Goal: Task Accomplishment & Management: Use online tool/utility

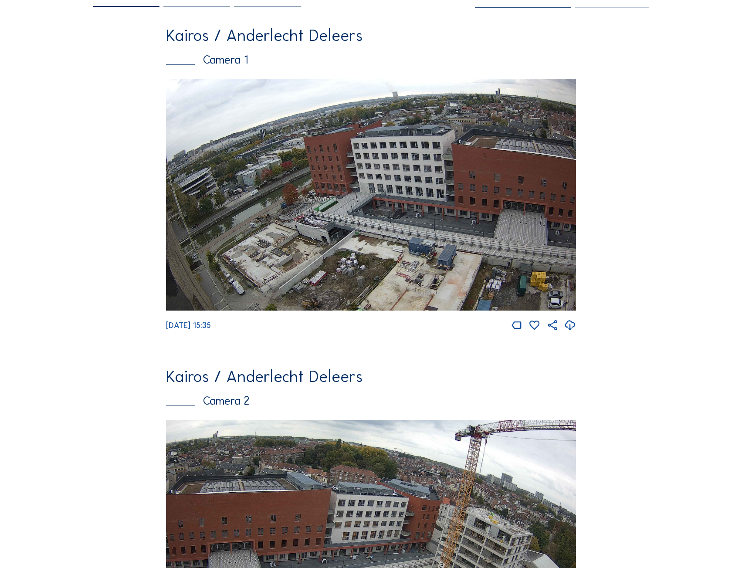
scroll to position [261, 0]
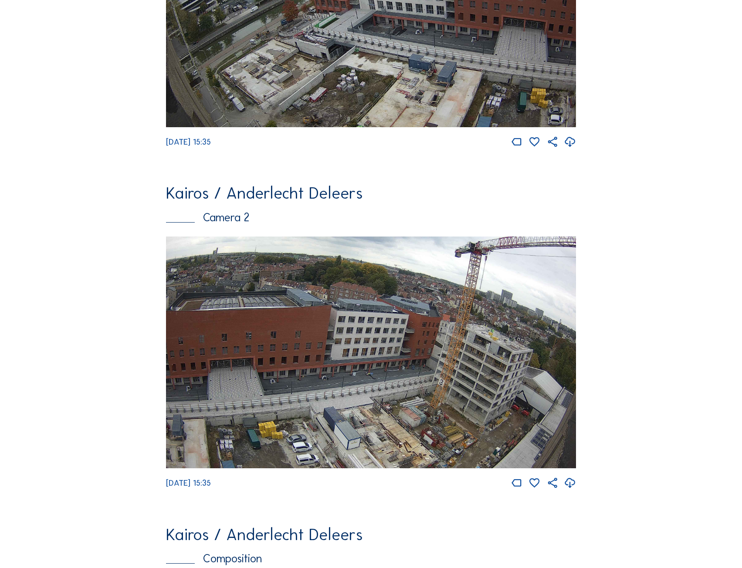
click at [408, 343] on img at bounding box center [371, 353] width 410 height 232
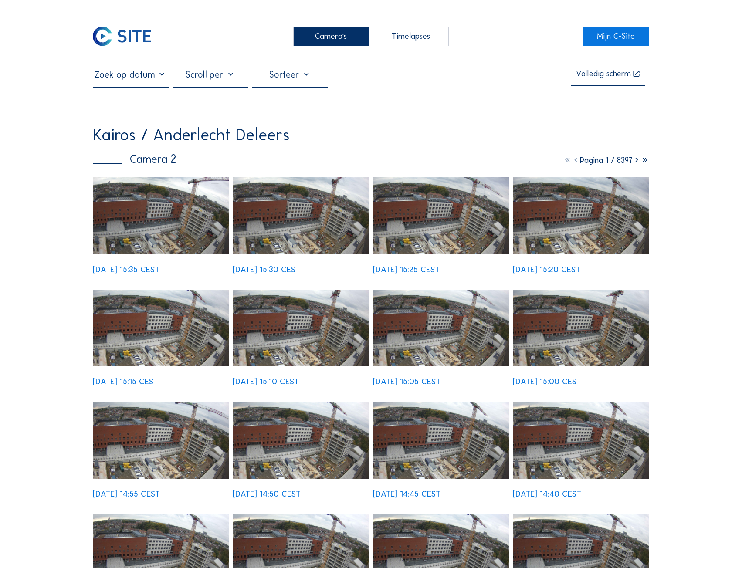
click at [223, 77] on div at bounding box center [211, 78] width 76 height 18
click at [203, 162] on div "Maand" at bounding box center [212, 166] width 62 height 8
click at [193, 225] on img at bounding box center [161, 215] width 136 height 77
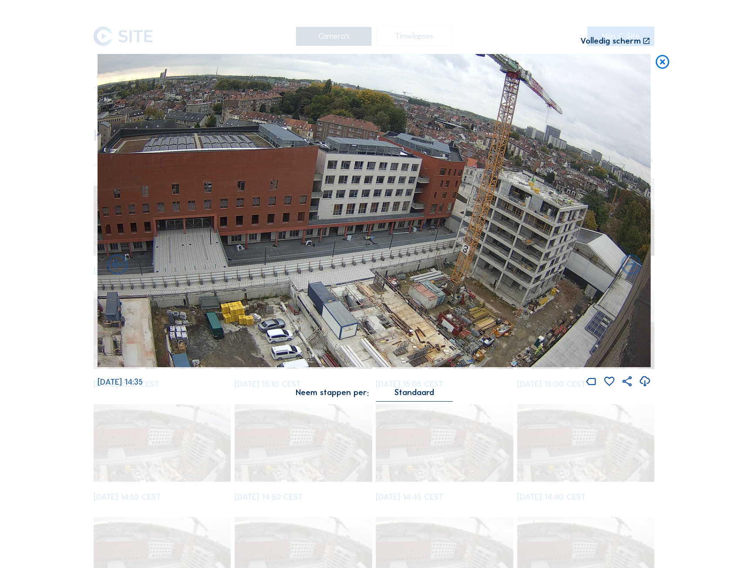
click at [665, 66] on icon at bounding box center [663, 62] width 17 height 17
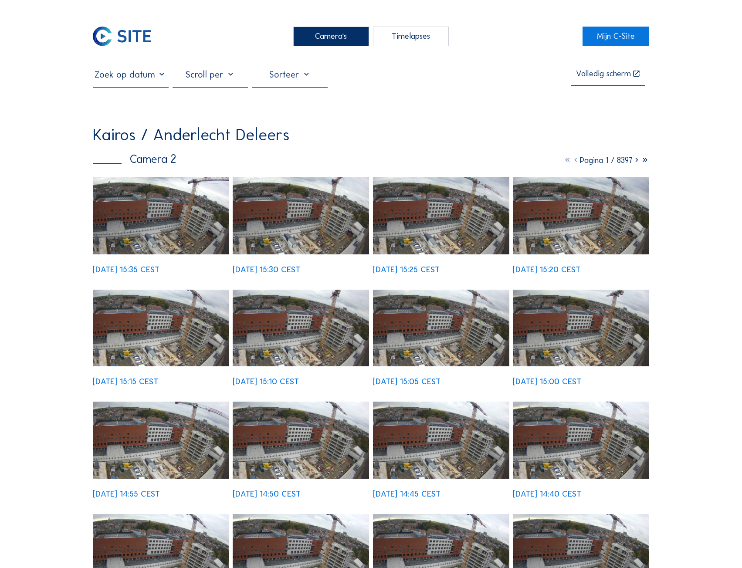
click at [213, 74] on div at bounding box center [211, 78] width 76 height 18
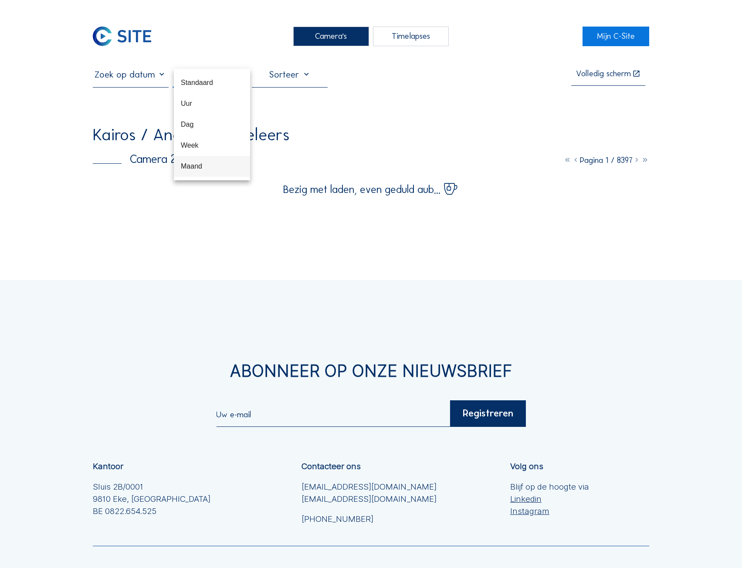
click at [196, 165] on div "Maand" at bounding box center [212, 166] width 62 height 8
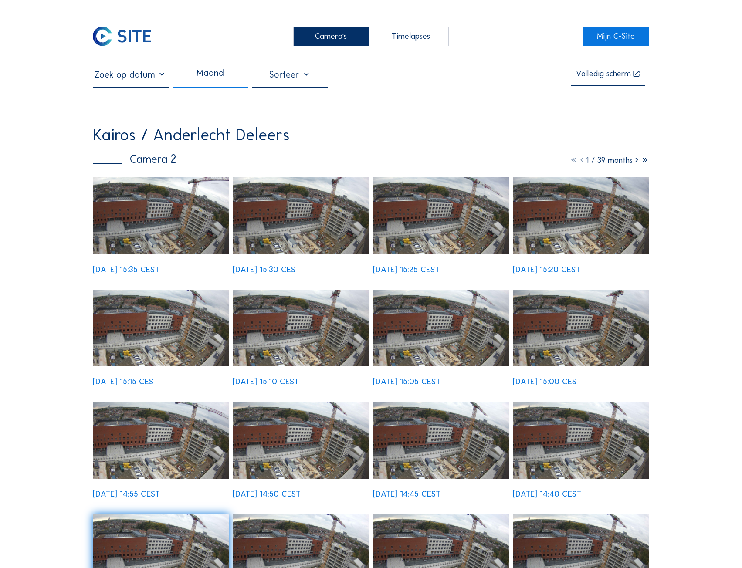
click at [163, 201] on img at bounding box center [161, 215] width 136 height 77
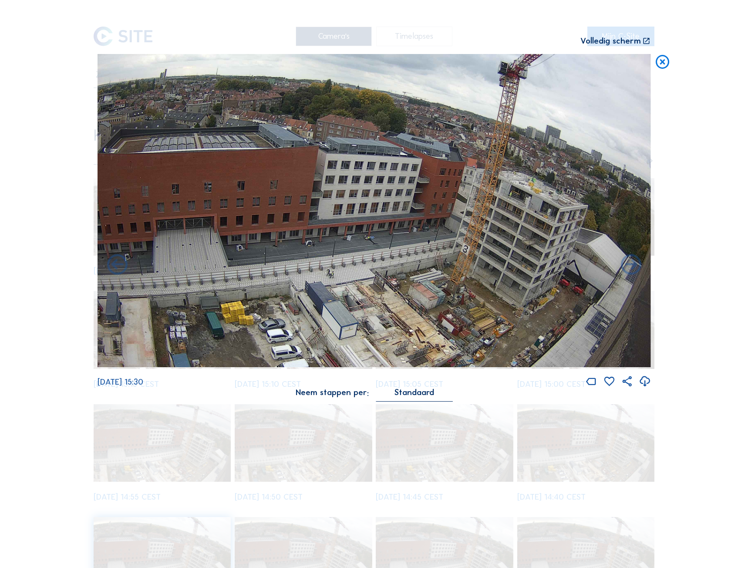
click at [665, 66] on icon at bounding box center [663, 62] width 17 height 17
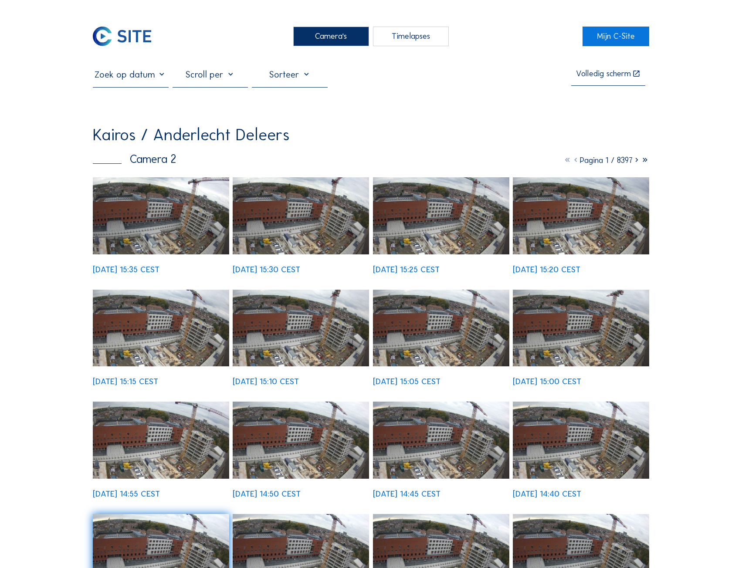
click at [292, 79] on div at bounding box center [290, 78] width 76 height 18
click at [217, 80] on div at bounding box center [211, 78] width 76 height 18
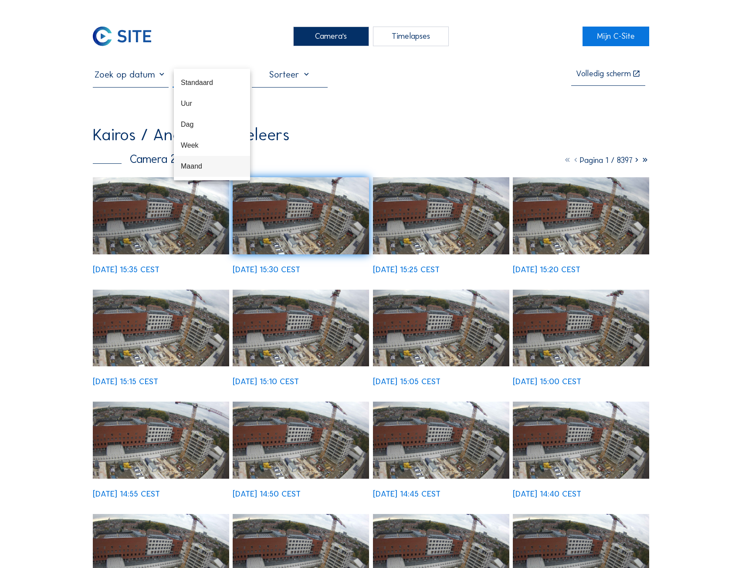
click at [196, 167] on div "Maand" at bounding box center [212, 166] width 62 height 8
click at [203, 117] on div "Maand Volledig scherm Kairos / Anderlecht Deleers Camera 2 1 / 39 months We 08 …" at bounding box center [371, 340] width 556 height 542
click at [297, 84] on div at bounding box center [290, 78] width 76 height 18
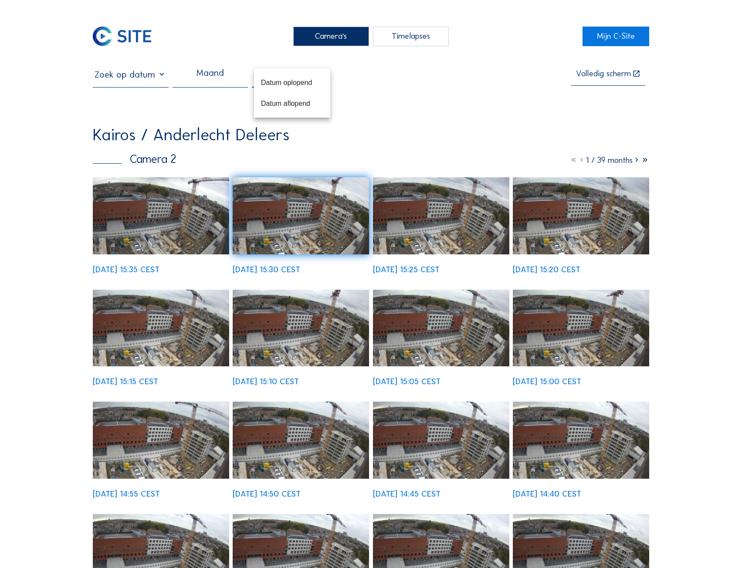
click at [391, 130] on div "Kairos / Anderlecht Deleers" at bounding box center [371, 135] width 556 height 16
click at [637, 162] on icon at bounding box center [637, 160] width 8 height 10
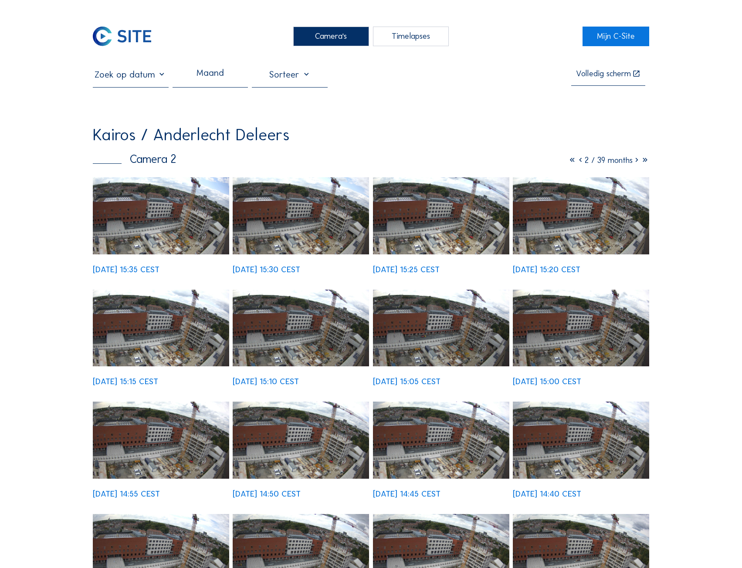
click at [637, 162] on icon at bounding box center [637, 160] width 8 height 10
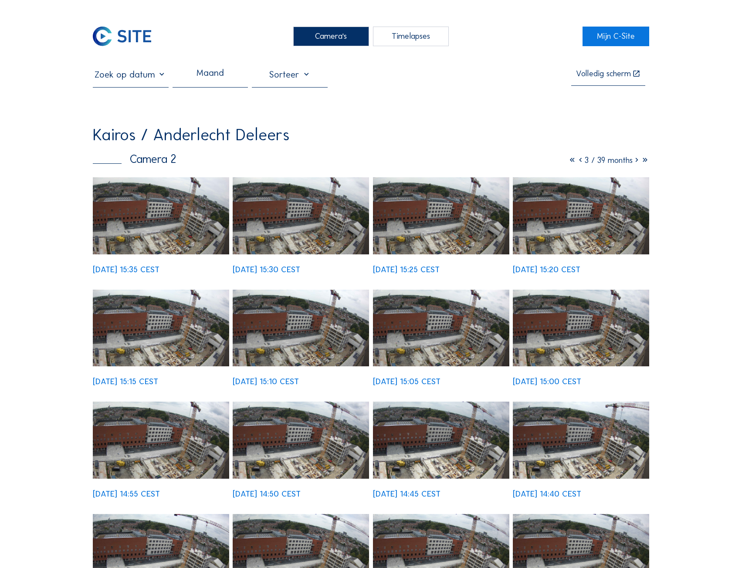
click at [146, 79] on input "text" at bounding box center [131, 74] width 76 height 11
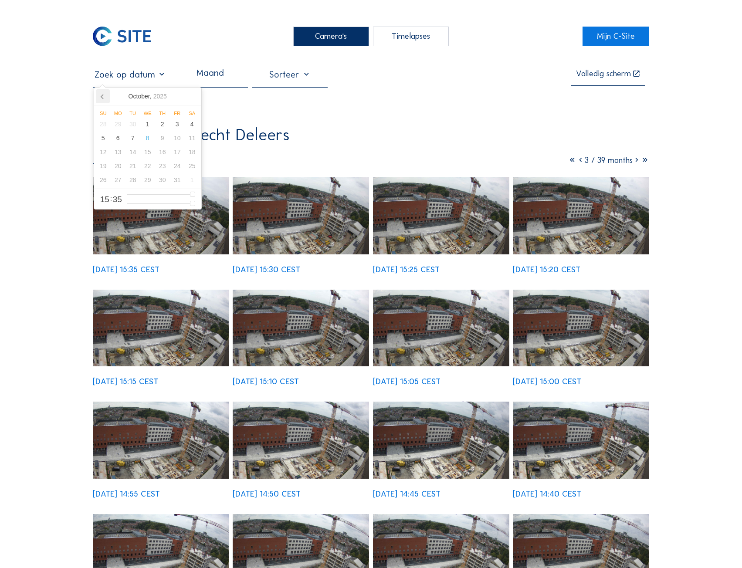
click at [100, 99] on icon at bounding box center [103, 96] width 14 height 14
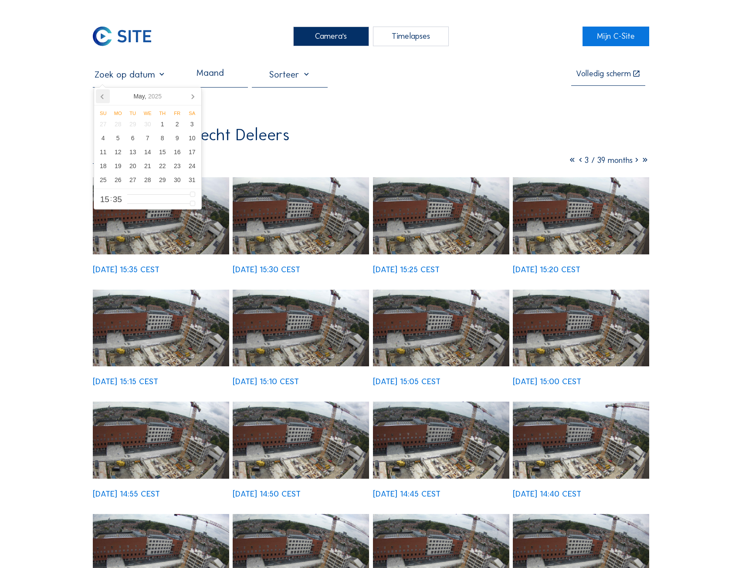
click at [100, 99] on icon at bounding box center [103, 96] width 14 height 14
click at [152, 125] on div "1" at bounding box center [147, 124] width 15 height 14
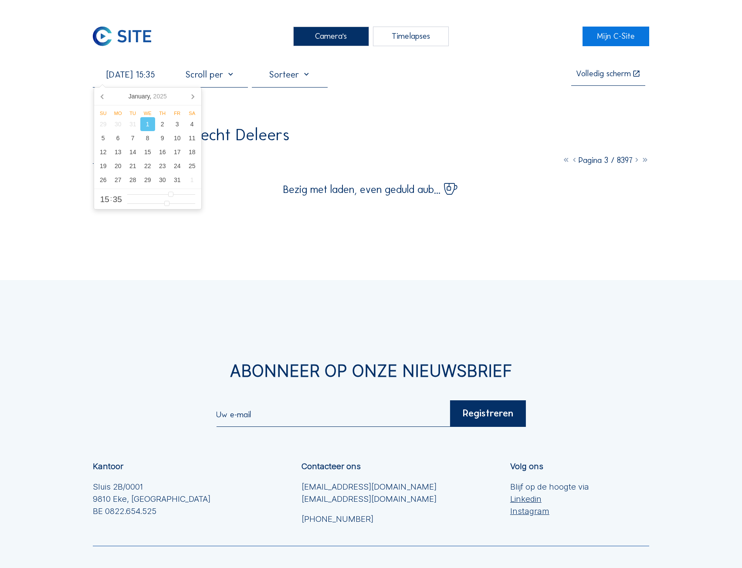
click at [175, 51] on div "Camera's Timelapses Mijn C-Site 01/01/2025 15:35 Volledig scherm Kairos / Ander…" at bounding box center [371, 352] width 742 height 705
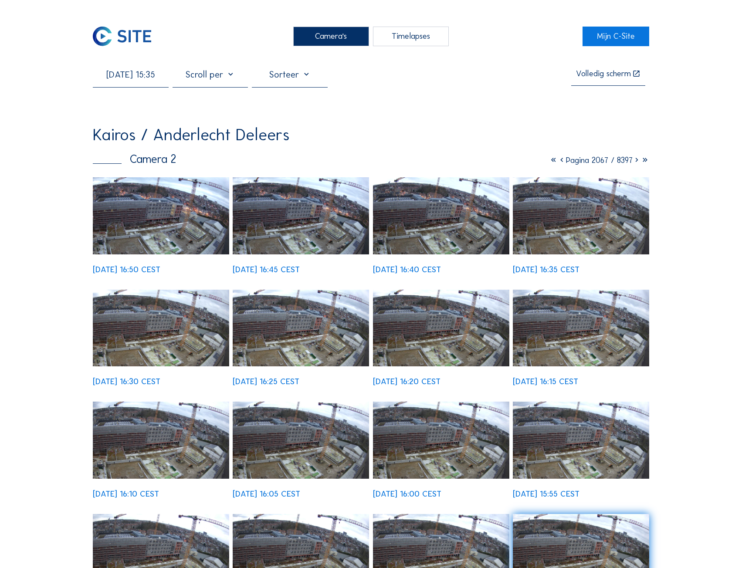
click at [184, 221] on img at bounding box center [161, 215] width 136 height 77
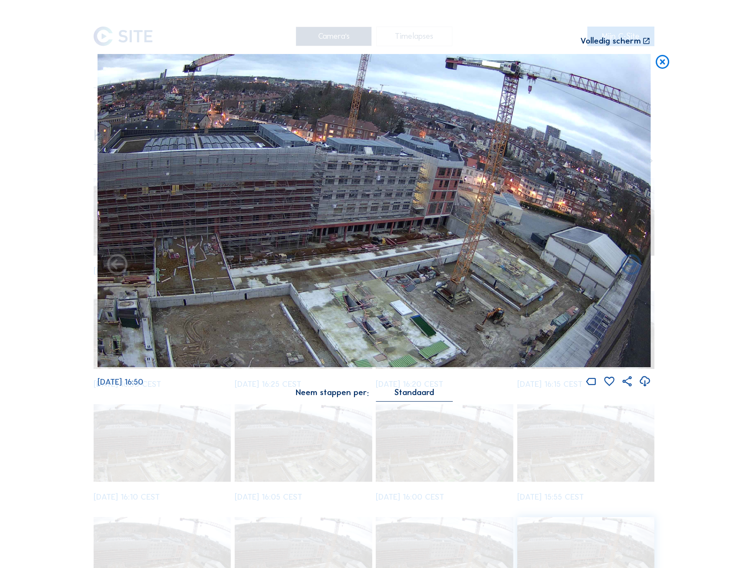
click at [624, 43] on div "Volledig scherm" at bounding box center [611, 41] width 61 height 9
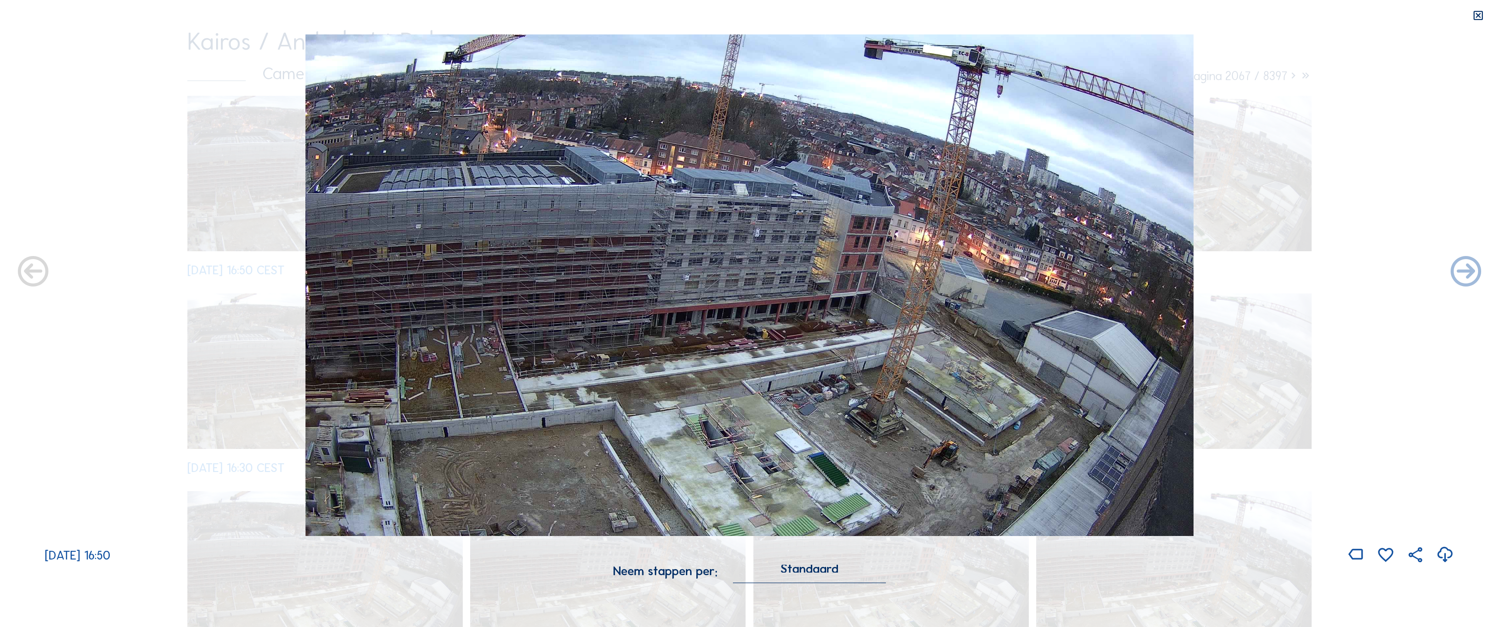
click at [741, 15] on icon at bounding box center [1478, 16] width 12 height 12
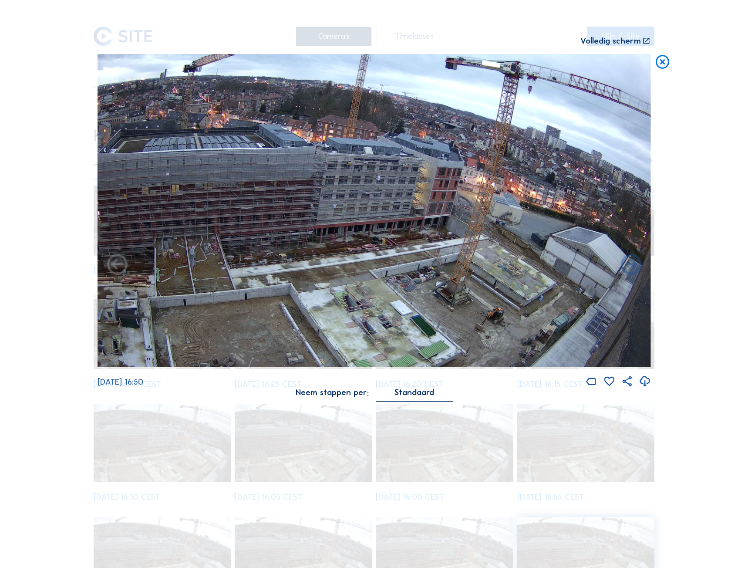
click at [669, 61] on icon at bounding box center [663, 62] width 17 height 17
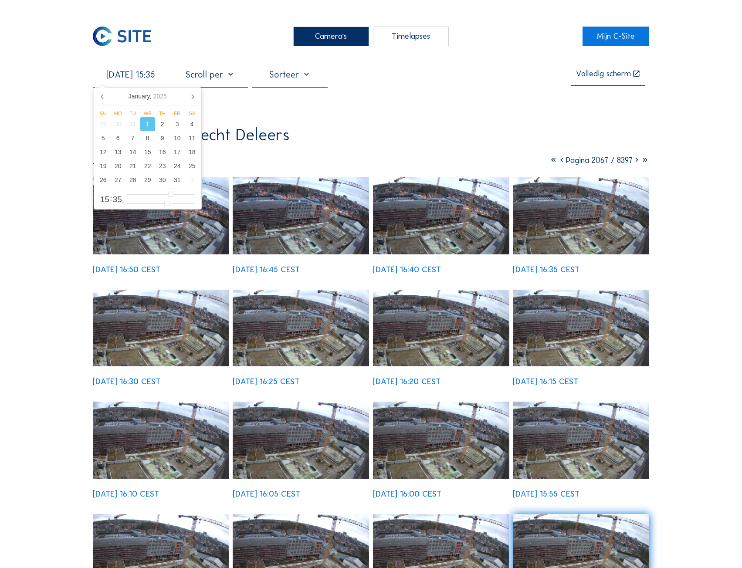
click at [141, 78] on input "01/01/2025 15:35" at bounding box center [131, 74] width 76 height 11
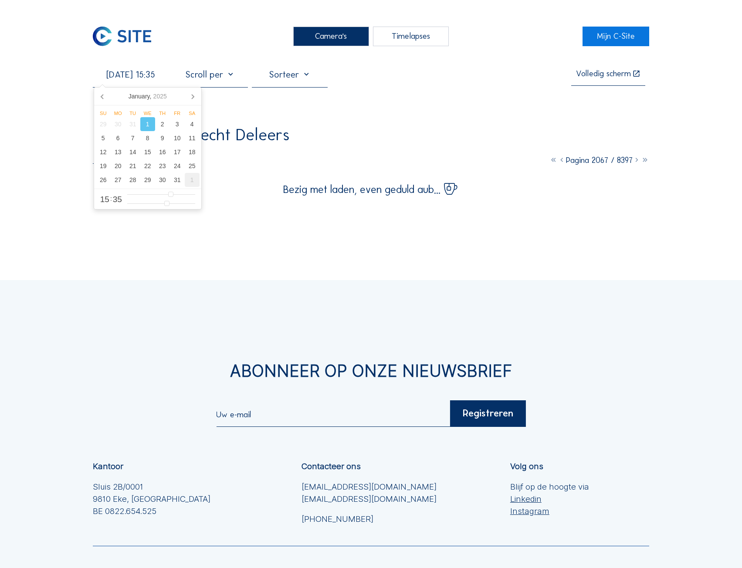
click at [190, 182] on div "1" at bounding box center [192, 180] width 15 height 14
click at [177, 53] on div "Camera's Timelapses Mijn C-Site 01/02/2025 15:35 Volledig scherm Kairos / Ander…" at bounding box center [371, 352] width 742 height 705
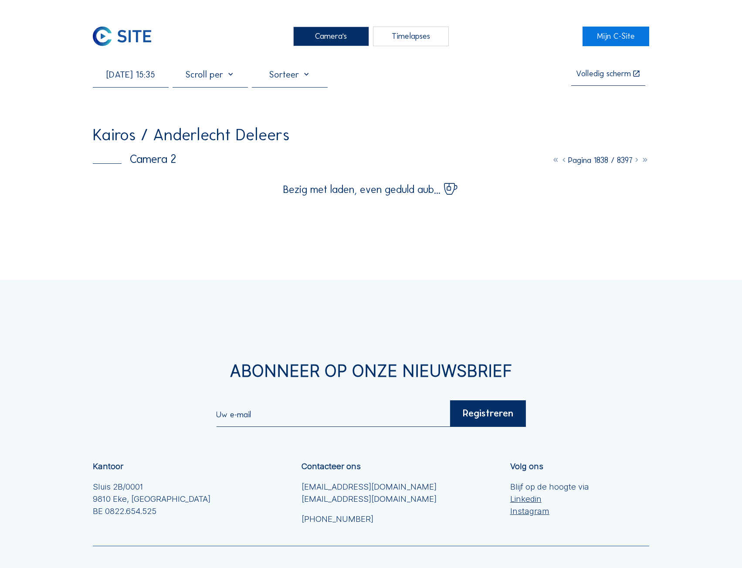
click at [141, 76] on input "01/02/2025 15:35" at bounding box center [131, 74] width 76 height 11
click at [53, 106] on div "Camera's Timelapses Mijn C-Site 01/02/2025 15:35 Volledig scherm Kairos / Ander…" at bounding box center [371, 352] width 742 height 705
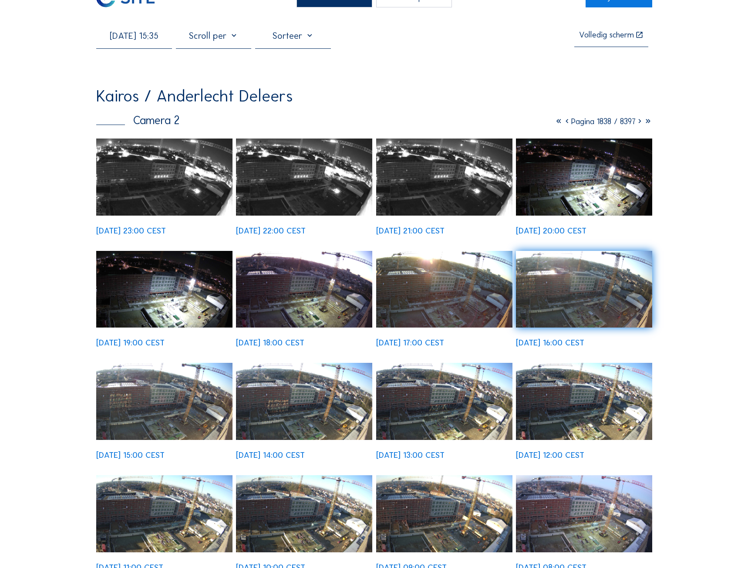
scroll to position [131, 0]
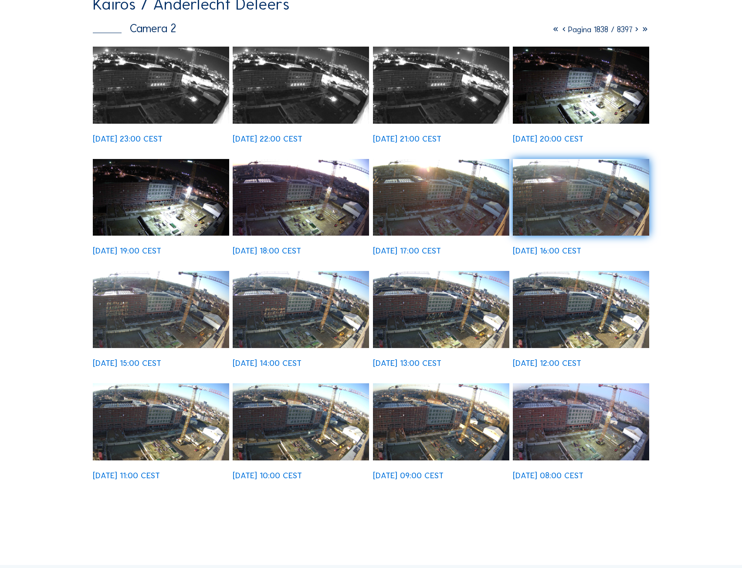
click at [302, 332] on img at bounding box center [301, 309] width 136 height 77
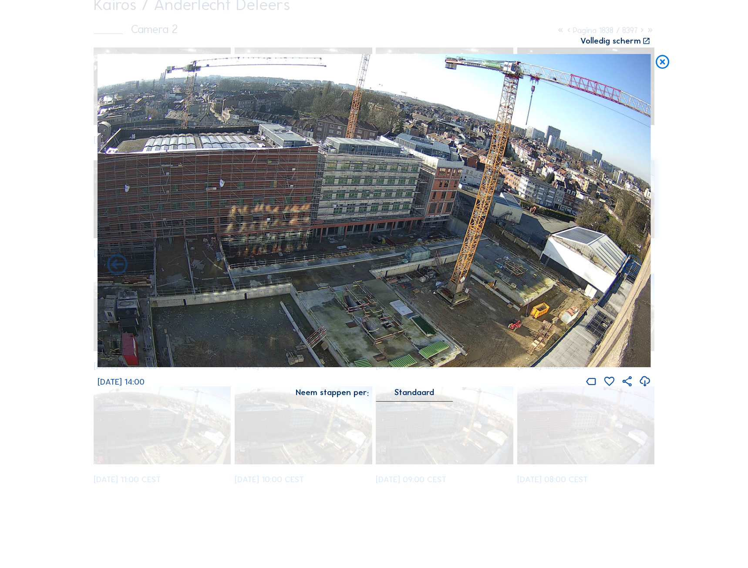
click at [636, 44] on div "Volledig scherm" at bounding box center [611, 41] width 61 height 9
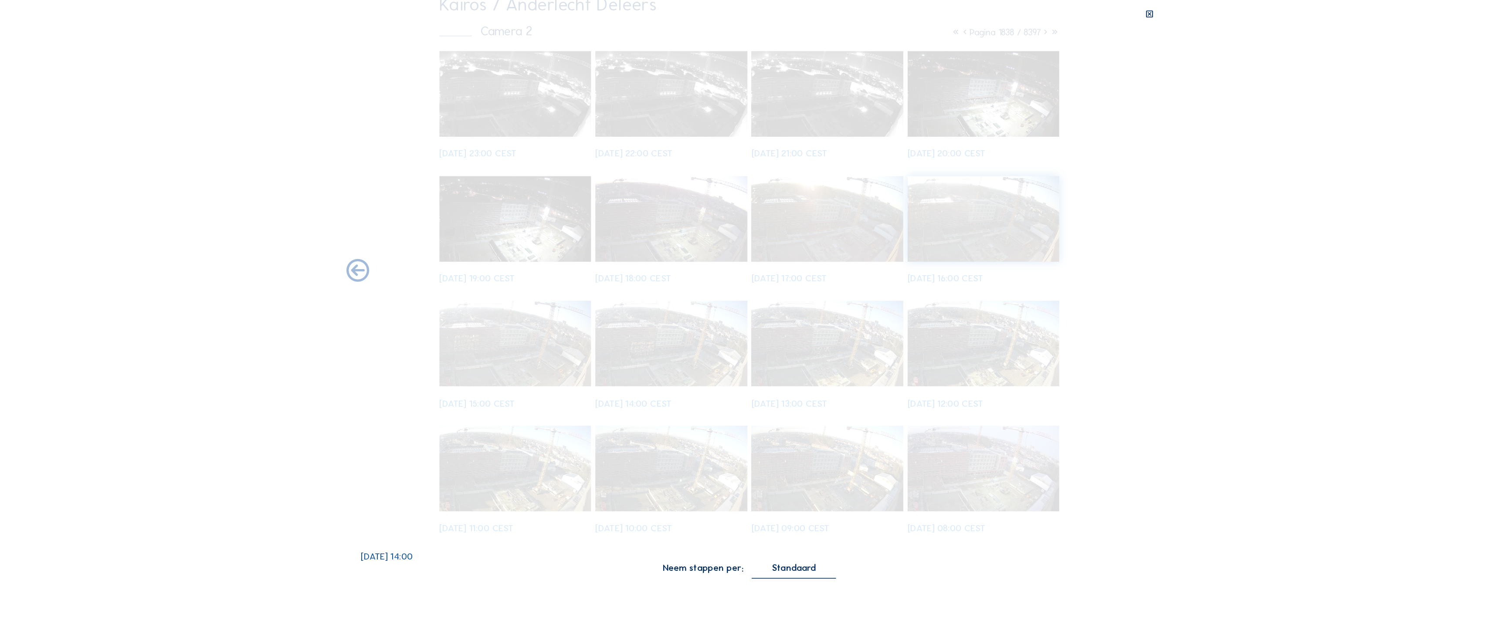
scroll to position [28, 0]
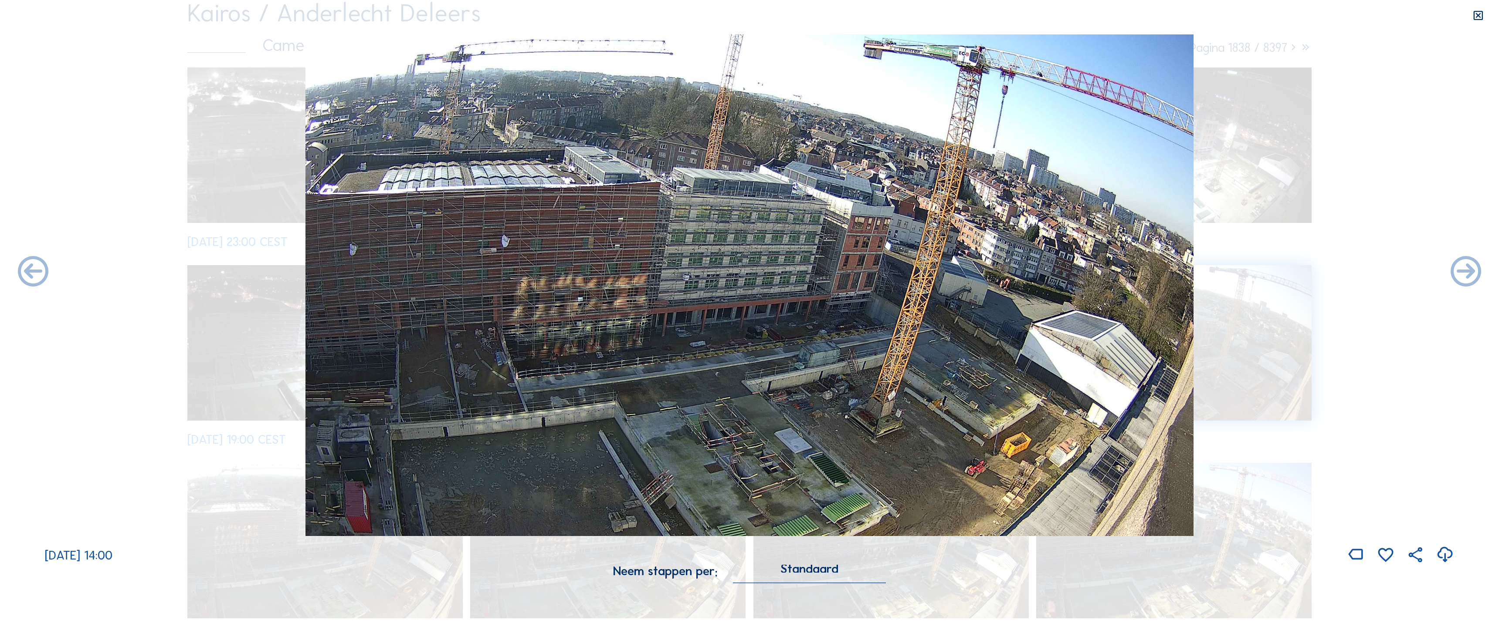
click at [741, 18] on icon at bounding box center [1478, 16] width 12 height 12
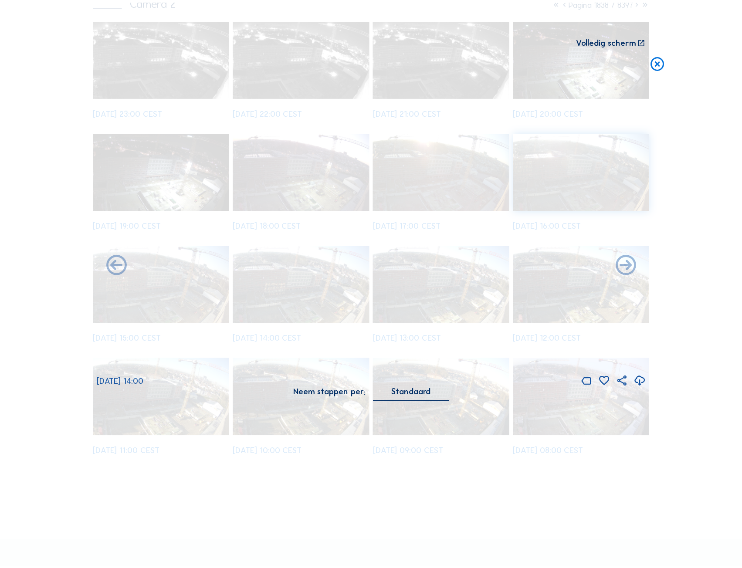
scroll to position [158, 0]
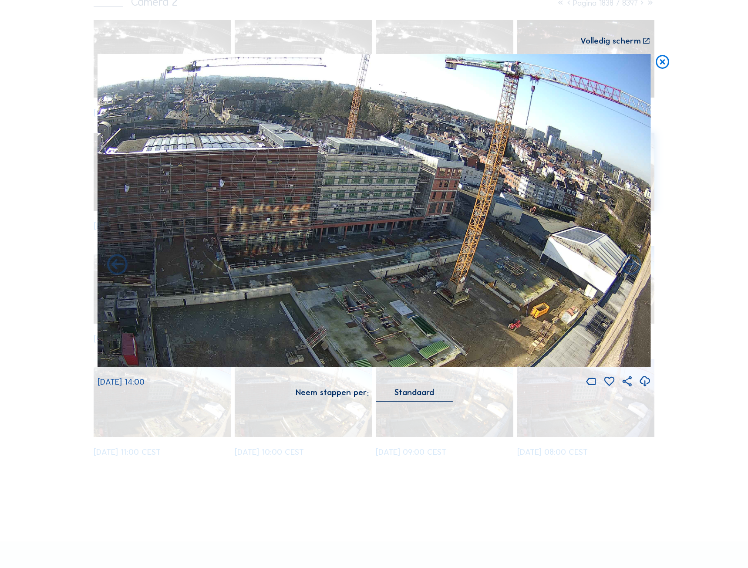
click at [663, 59] on icon at bounding box center [663, 62] width 17 height 17
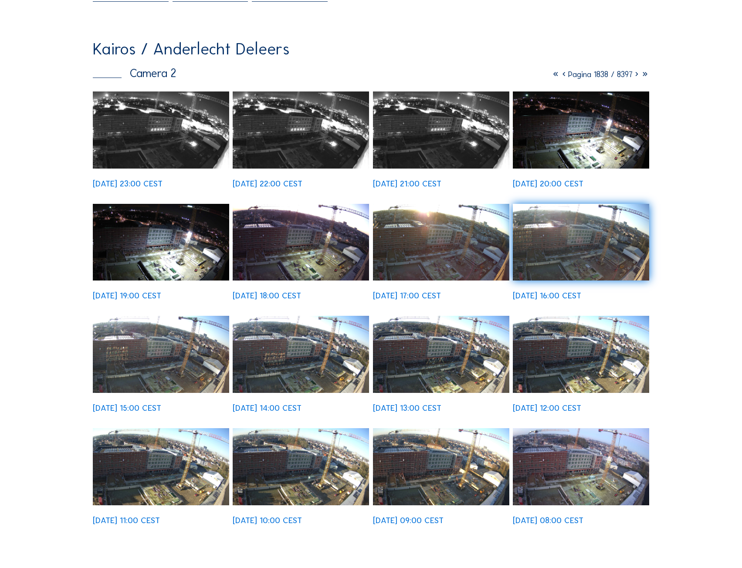
scroll to position [0, 0]
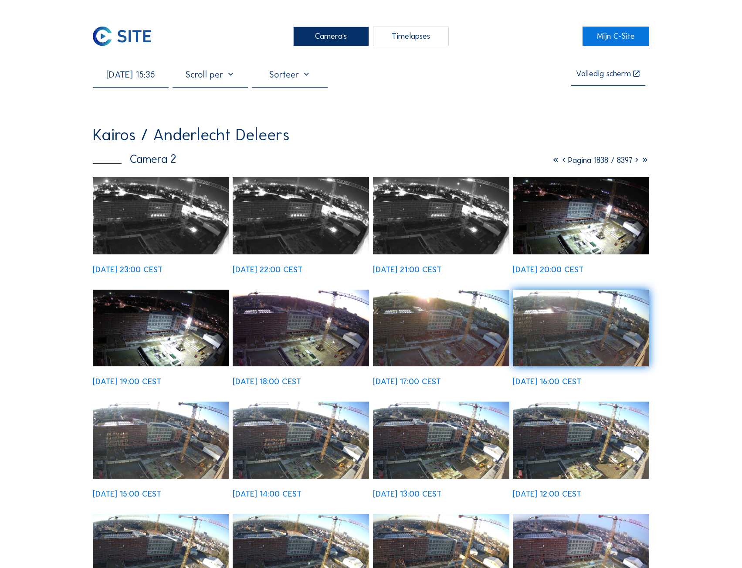
click at [154, 78] on input "01/02/2025 15:35" at bounding box center [131, 74] width 76 height 11
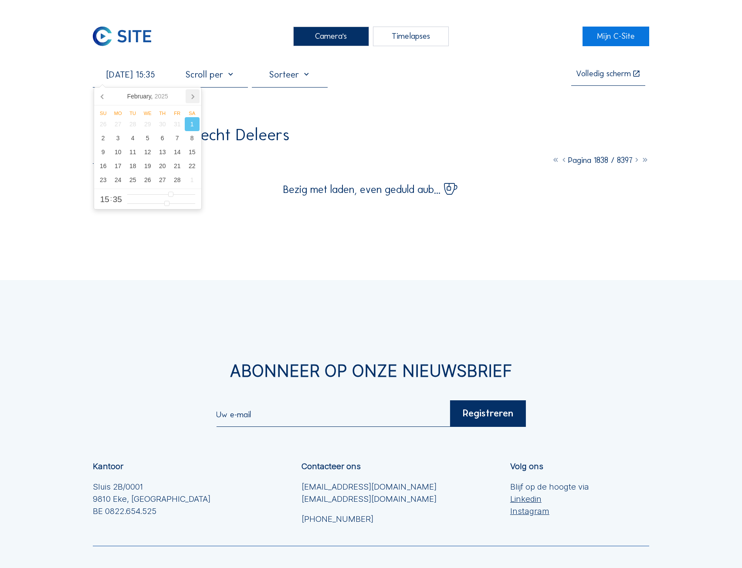
click at [193, 98] on icon at bounding box center [193, 96] width 14 height 14
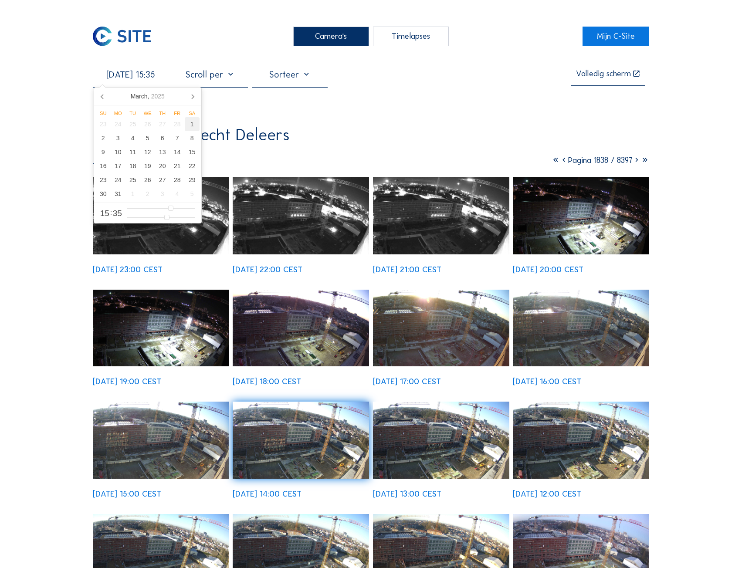
click at [196, 124] on div "1" at bounding box center [192, 124] width 15 height 14
type input "01/03/2025 15:35"
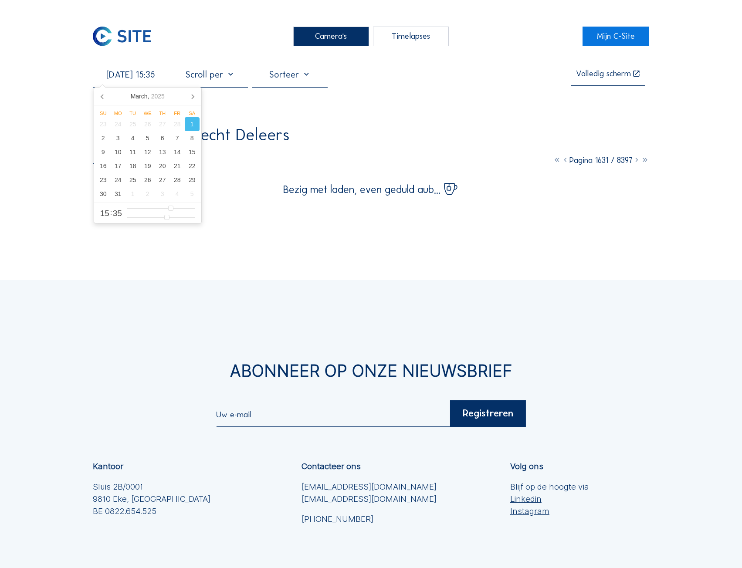
click at [190, 127] on div "1" at bounding box center [192, 124] width 15 height 14
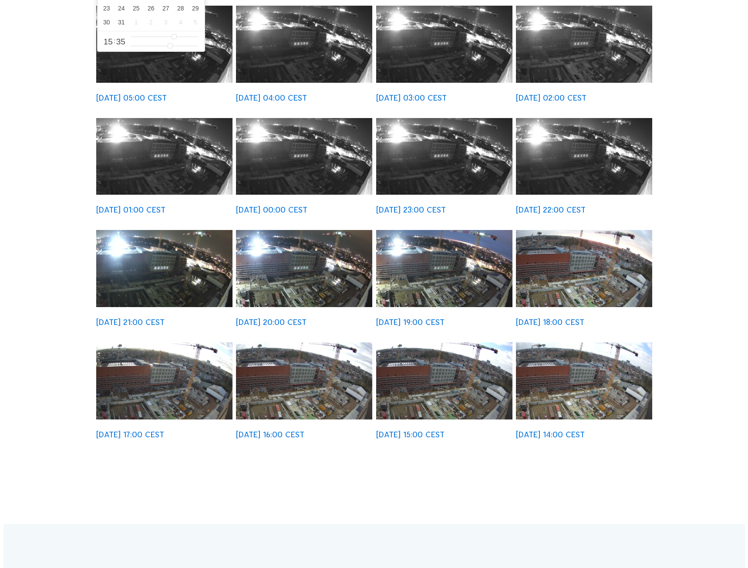
scroll to position [174, 0]
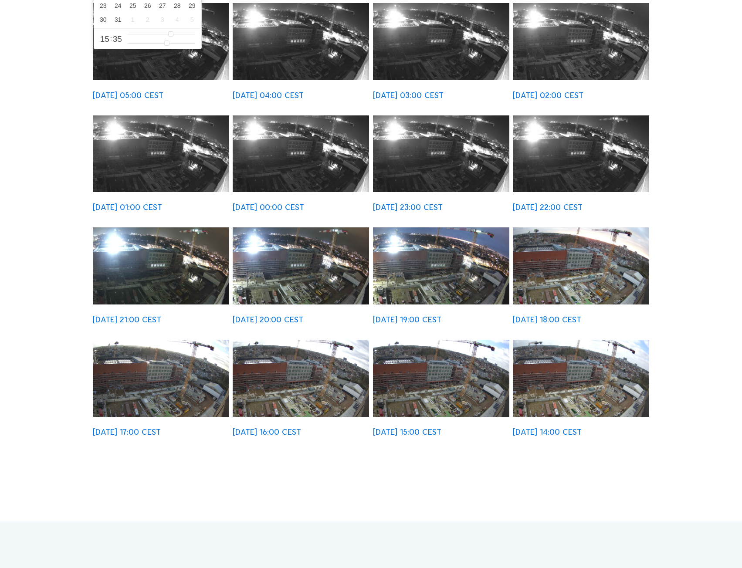
click at [337, 375] on img at bounding box center [301, 378] width 136 height 77
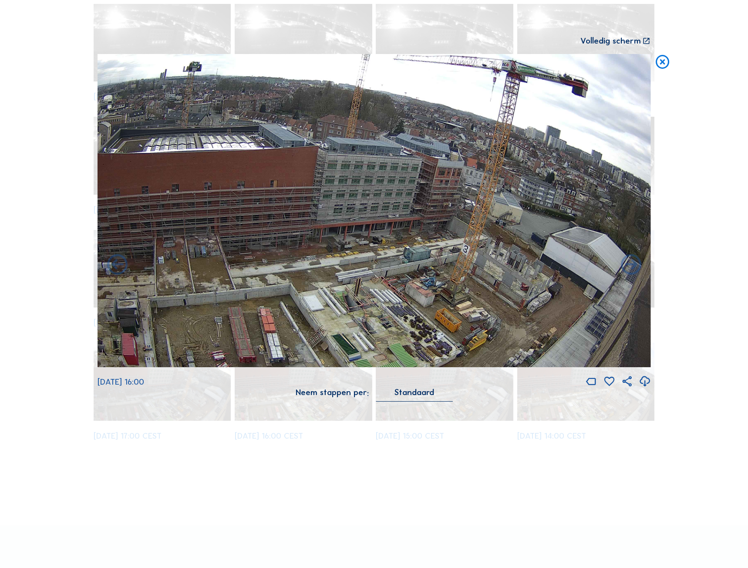
click at [633, 38] on div "Volledig scherm" at bounding box center [611, 41] width 61 height 9
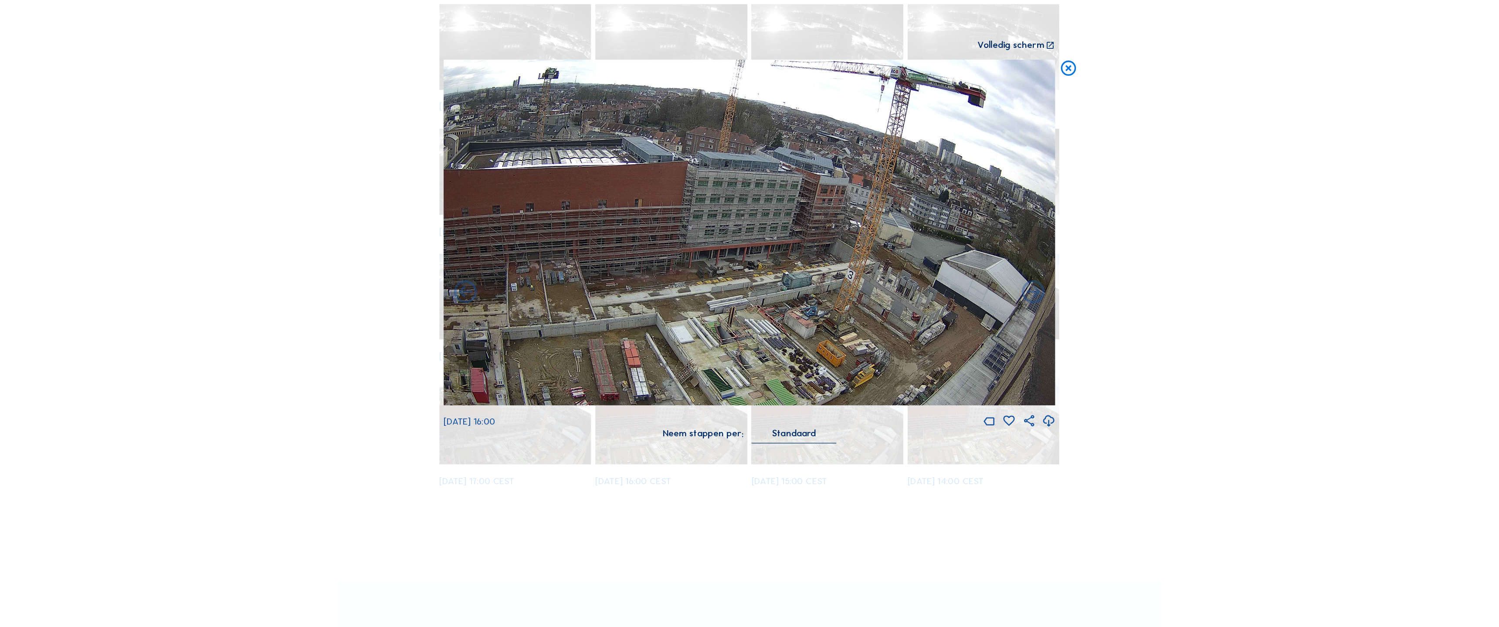
scroll to position [31, 0]
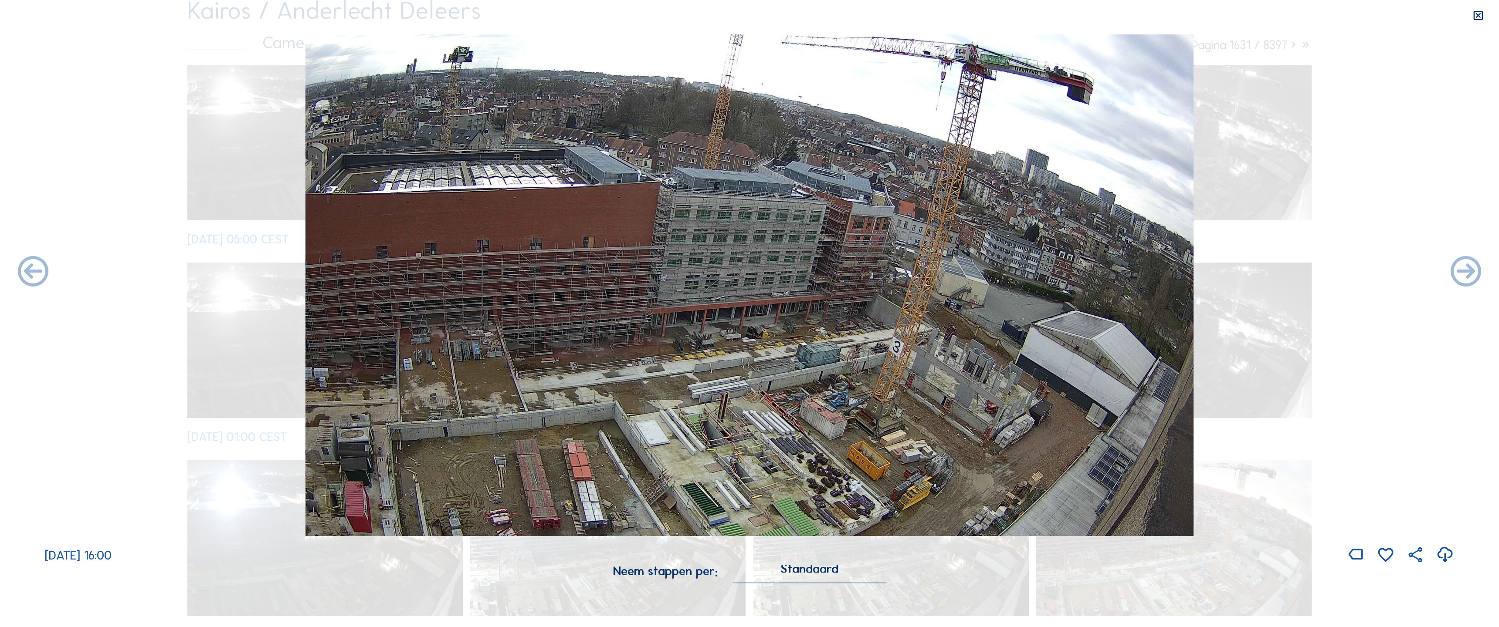
click at [741, 19] on icon at bounding box center [1478, 16] width 12 height 12
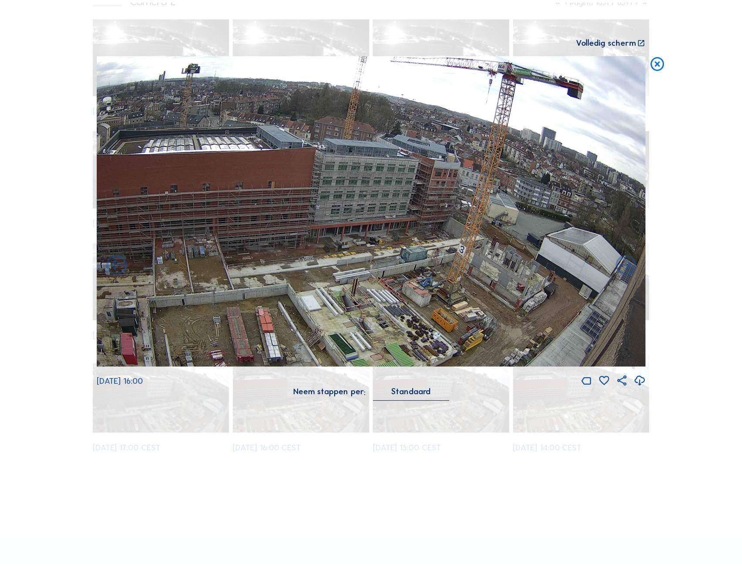
scroll to position [161, 0]
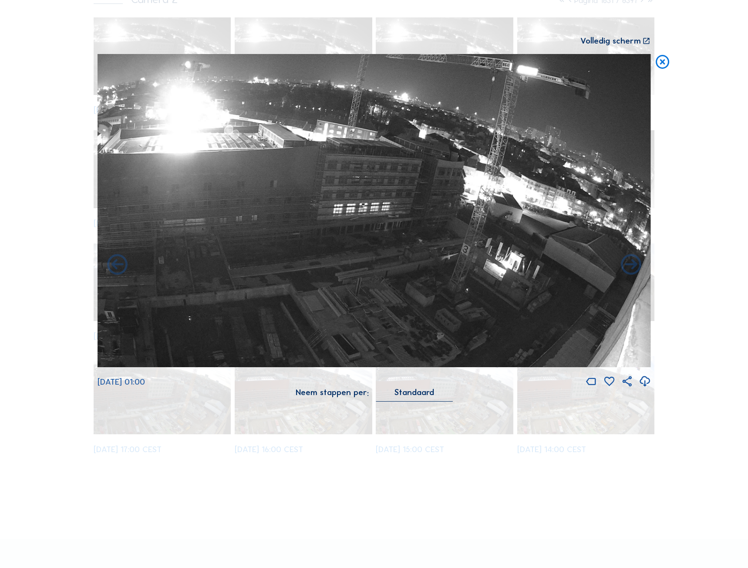
click at [663, 58] on icon at bounding box center [663, 62] width 17 height 17
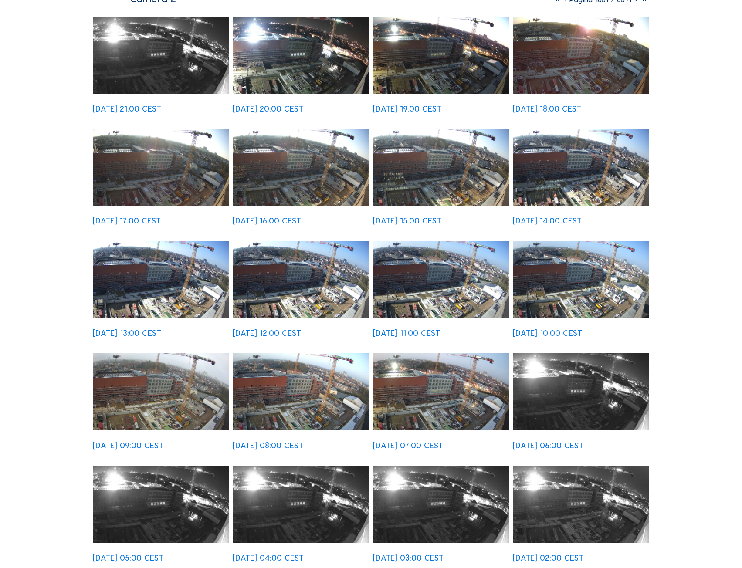
scroll to position [0, 0]
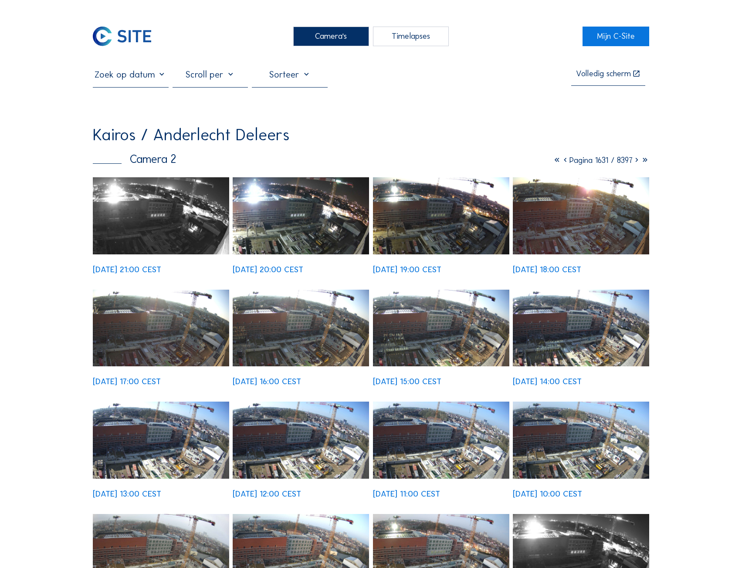
click at [131, 70] on input "text" at bounding box center [131, 74] width 76 height 11
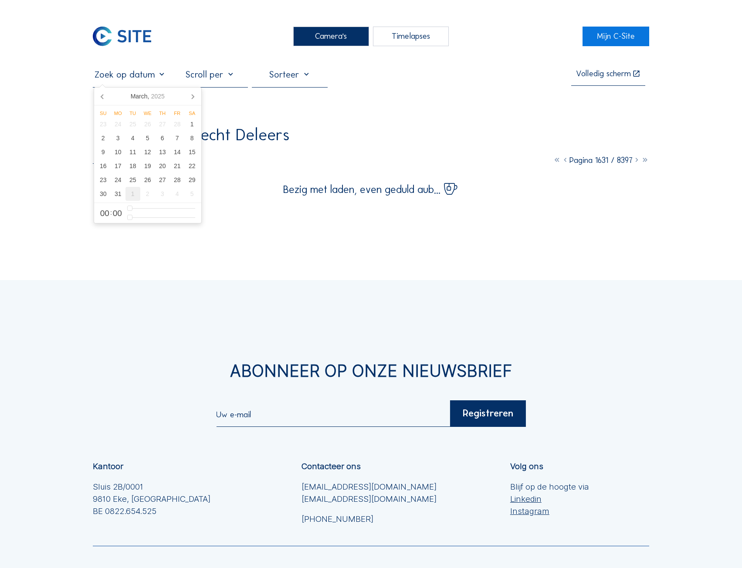
click at [135, 192] on div "1" at bounding box center [132, 194] width 15 height 14
type input "01/04/2025 00:00"
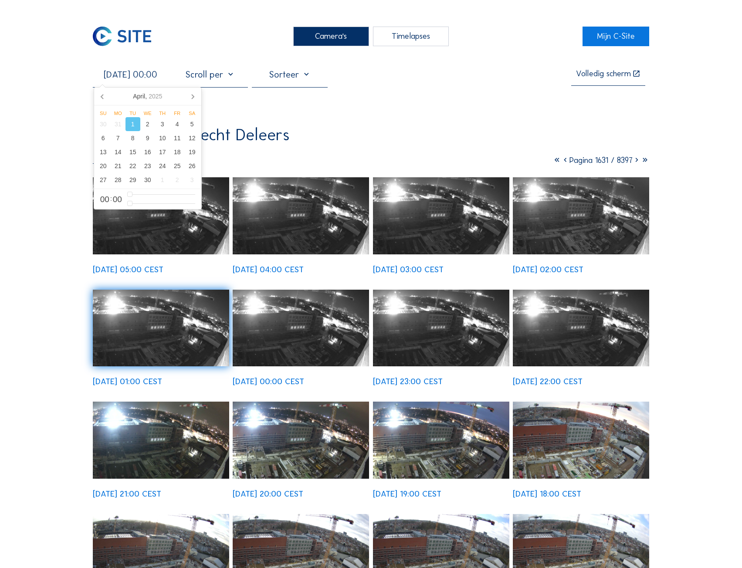
click at [59, 327] on div "Camera's Timelapses Mijn C-Site 01/04/2025 00:00 Volledig scherm Kairos / Ander…" at bounding box center [371, 560] width 742 height 1120
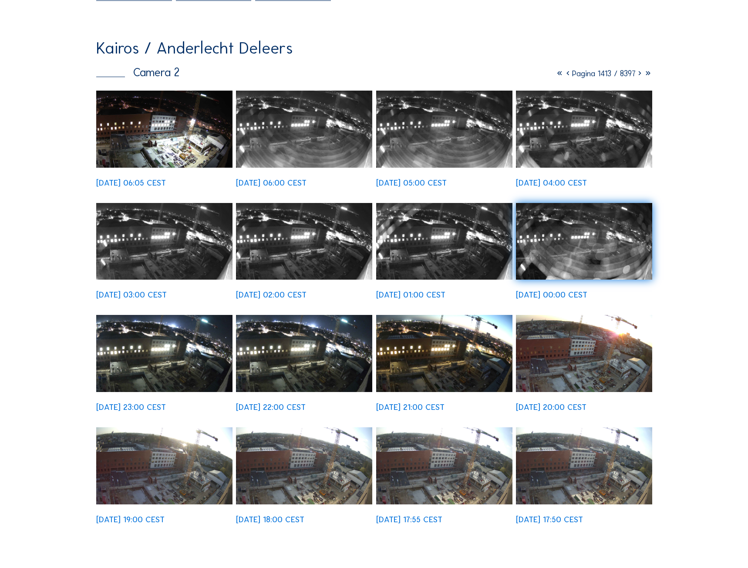
scroll to position [87, 0]
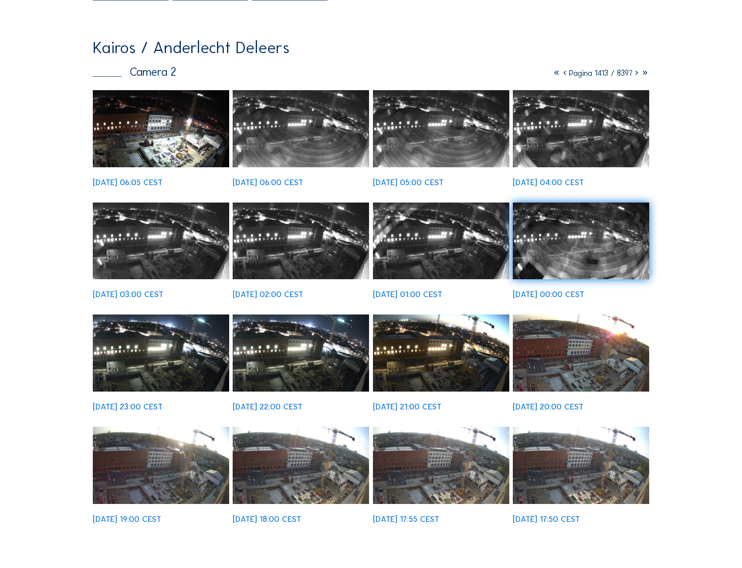
click at [315, 453] on img at bounding box center [301, 465] width 136 height 77
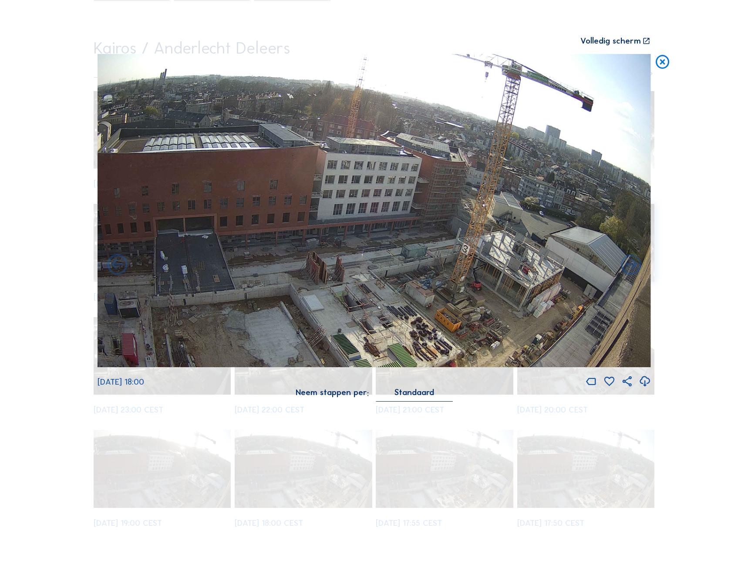
click at [641, 41] on div "Volledig scherm" at bounding box center [611, 41] width 61 height 9
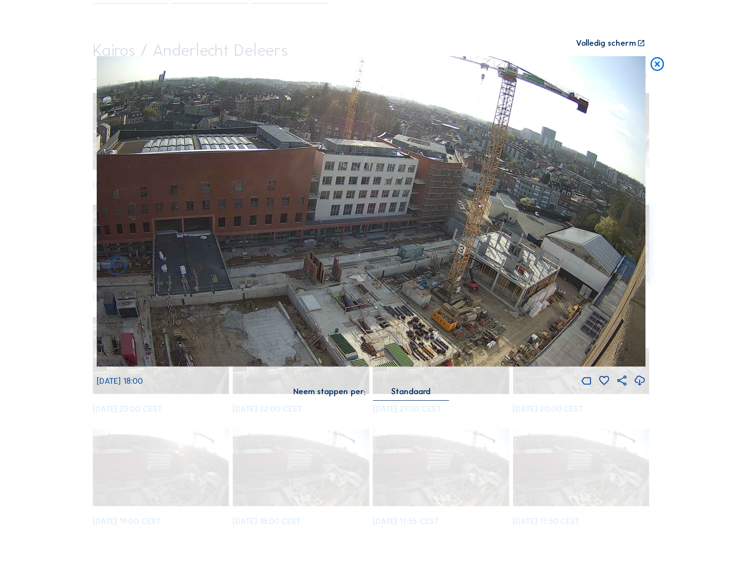
scroll to position [0, 0]
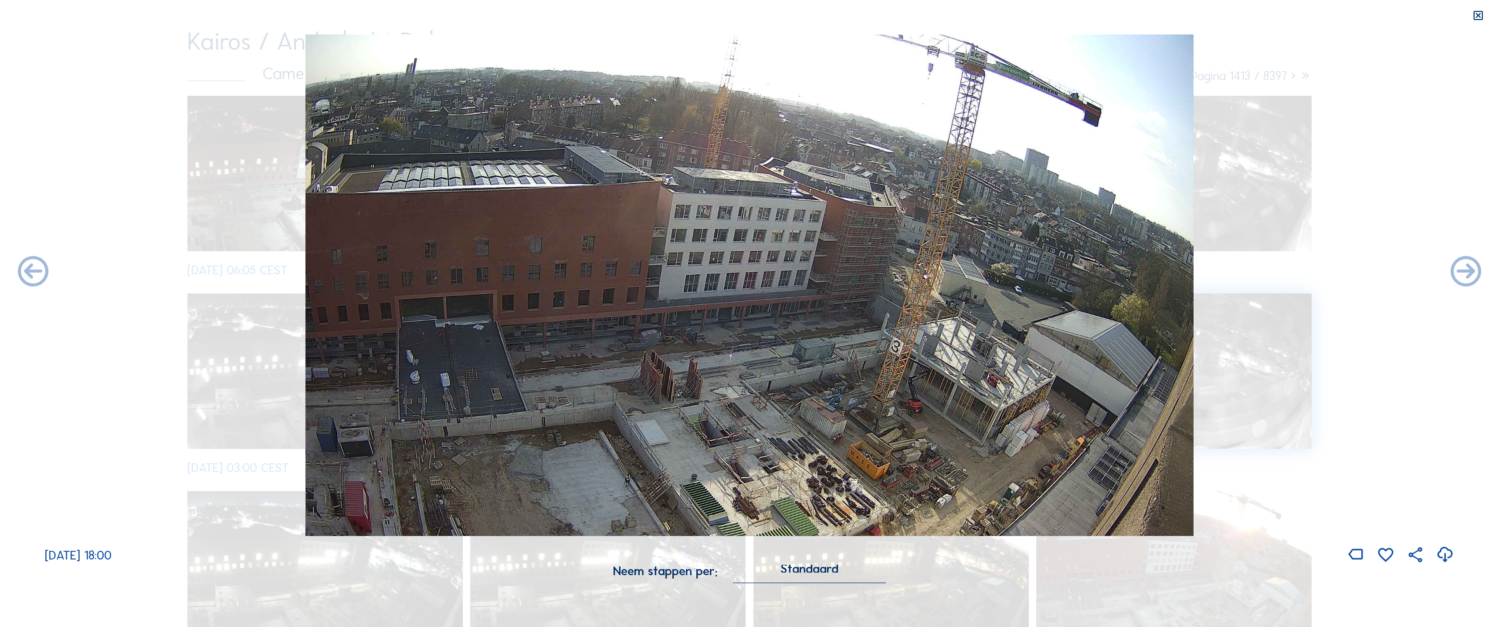
click at [741, 18] on icon at bounding box center [1478, 16] width 12 height 12
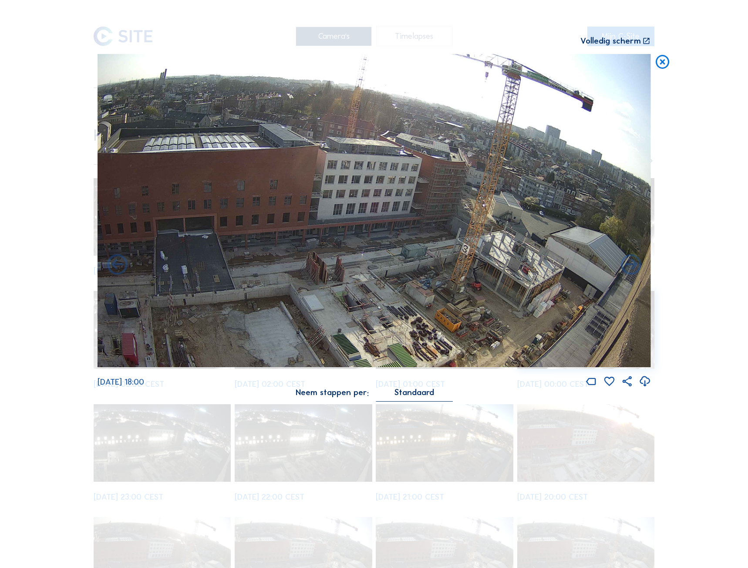
click at [669, 61] on icon at bounding box center [663, 62] width 17 height 17
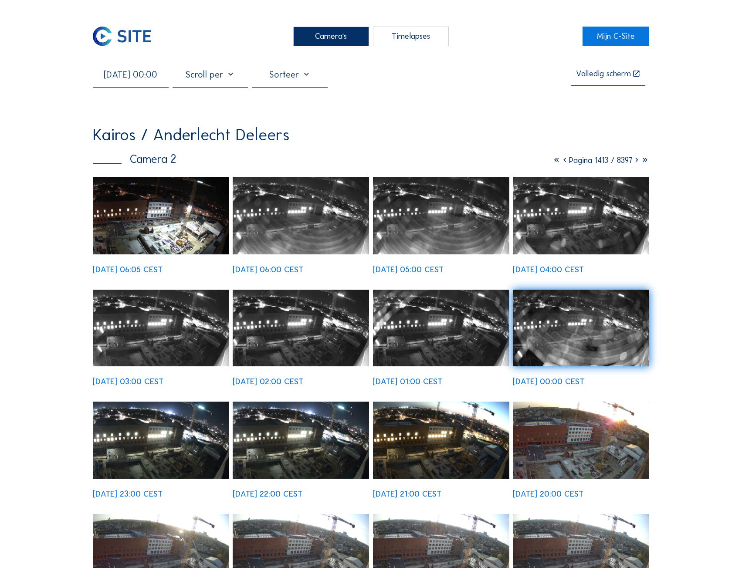
click at [230, 77] on div at bounding box center [211, 78] width 76 height 18
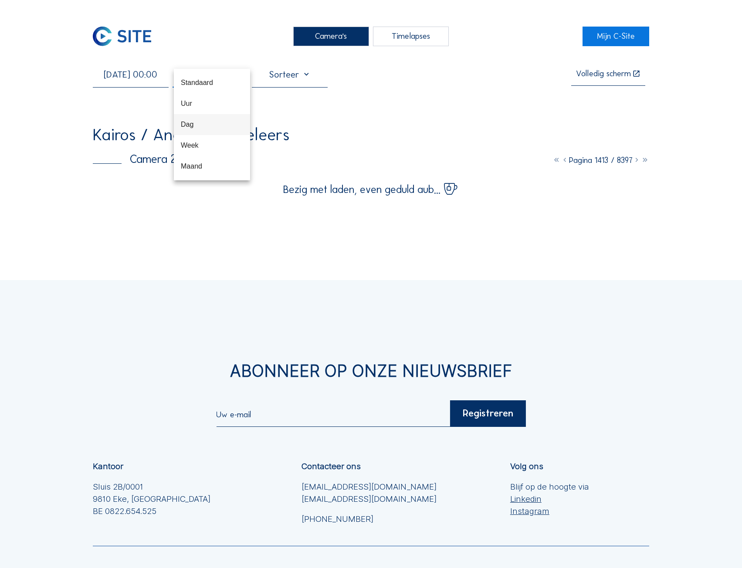
click at [197, 123] on div "Dag" at bounding box center [212, 124] width 62 height 8
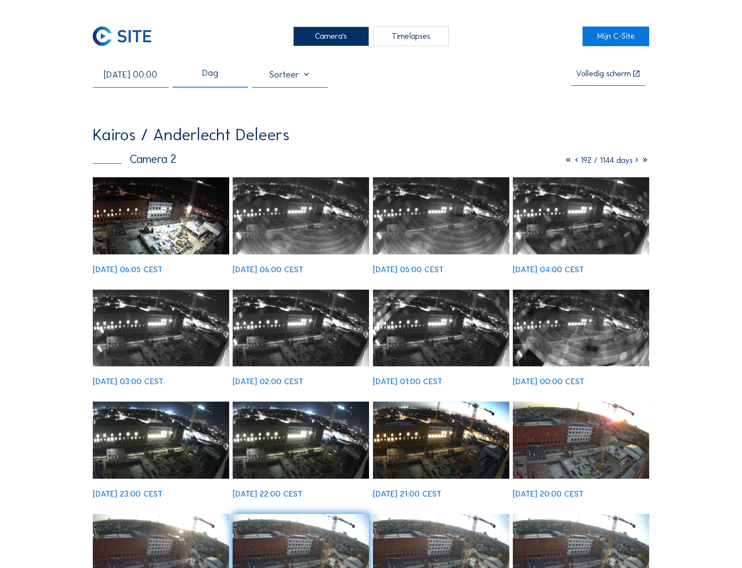
click at [220, 82] on div "Dag" at bounding box center [211, 78] width 76 height 18
click at [198, 124] on div "Dag" at bounding box center [212, 124] width 62 height 8
click at [403, 40] on div "Timelapses" at bounding box center [411, 37] width 76 height 20
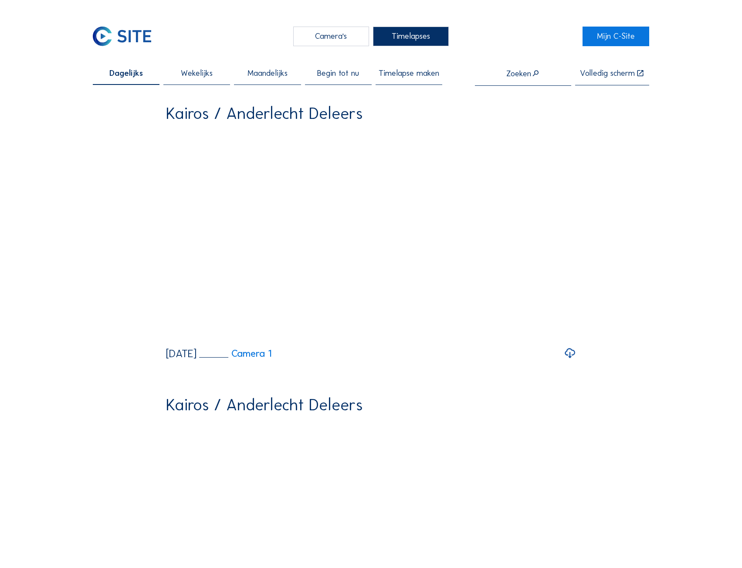
click at [265, 78] on span "Maandelijks" at bounding box center [267, 73] width 40 height 8
click at [424, 74] on span "Timelapse maken" at bounding box center [409, 73] width 61 height 8
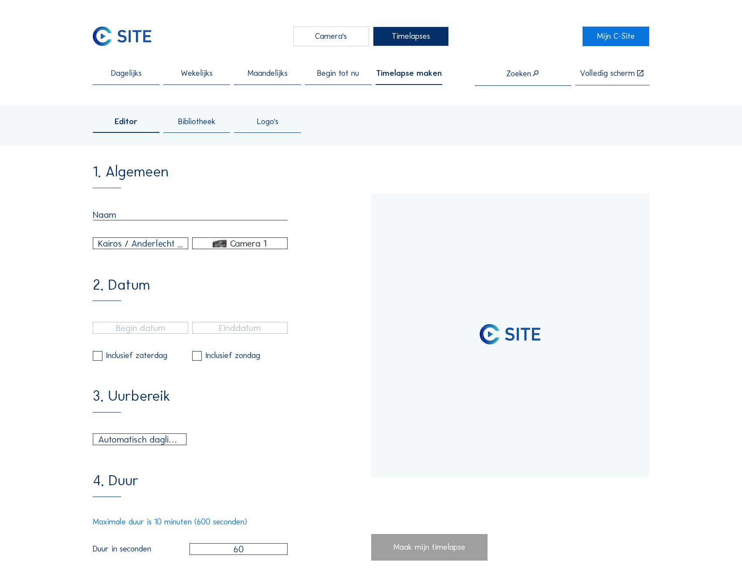
type input "22/08/2022 17:05"
type input "08/10/2025 15:40"
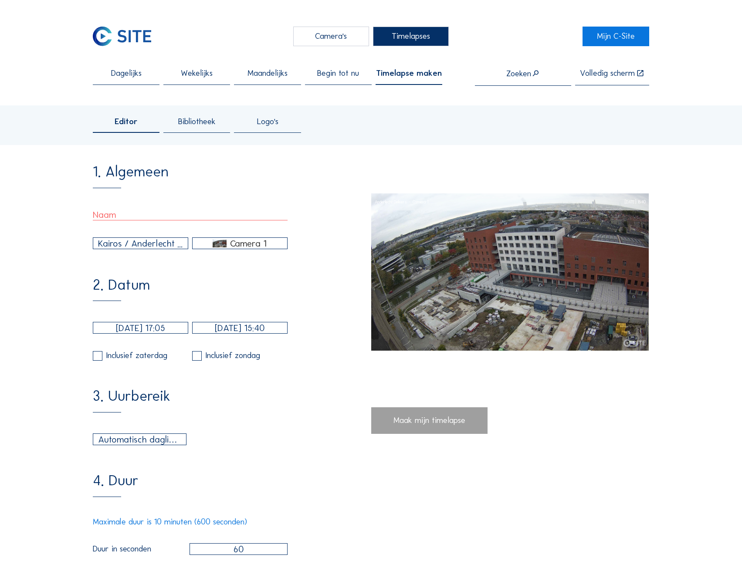
click at [176, 214] on input "text" at bounding box center [190, 214] width 195 height 11
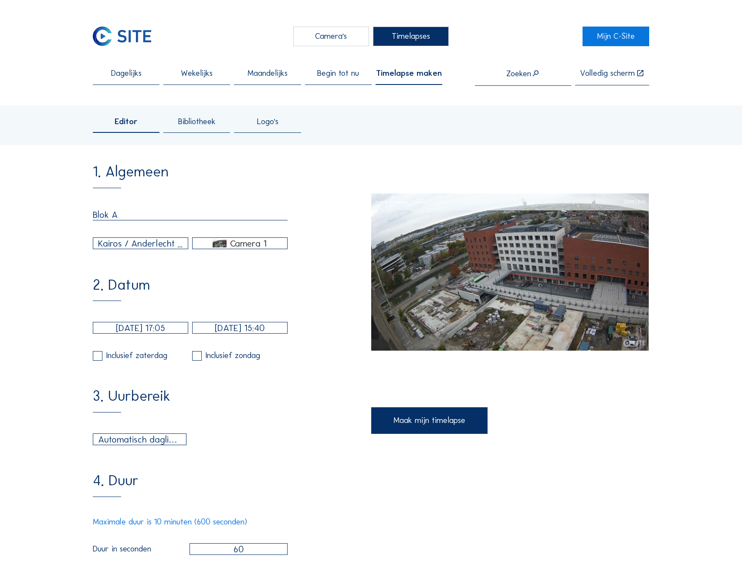
type input "Blok A"
click at [311, 288] on div "2. Datum 22/08/2022 17:05 08/10/2025 15:40 Inclusief zaterdag Inclusief zondag" at bounding box center [232, 319] width 278 height 83
click at [272, 244] on div "Camera 1" at bounding box center [240, 244] width 95 height 8
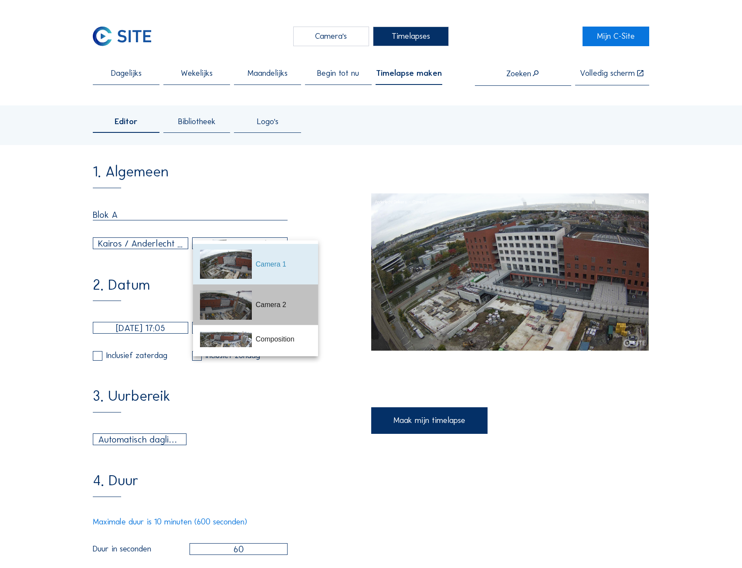
click at [260, 305] on div "Camera 2" at bounding box center [284, 305] width 56 height 10
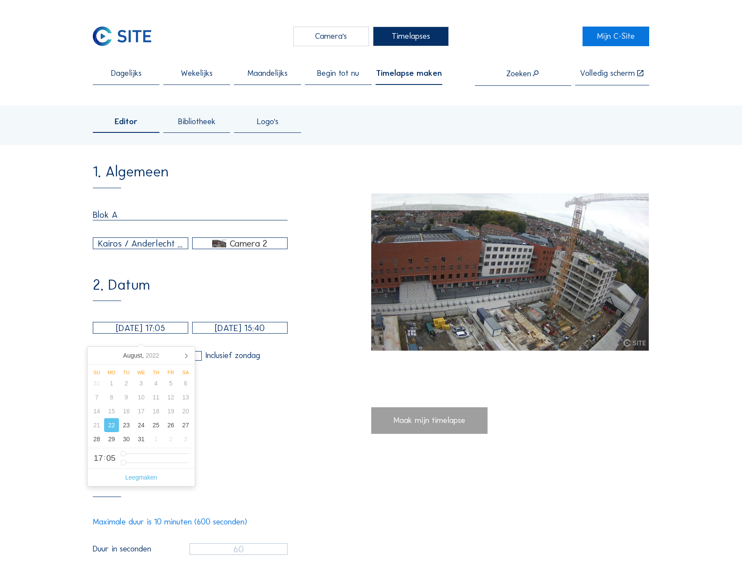
click at [149, 334] on input "22/08/2022 17:05" at bounding box center [140, 328] width 95 height 12
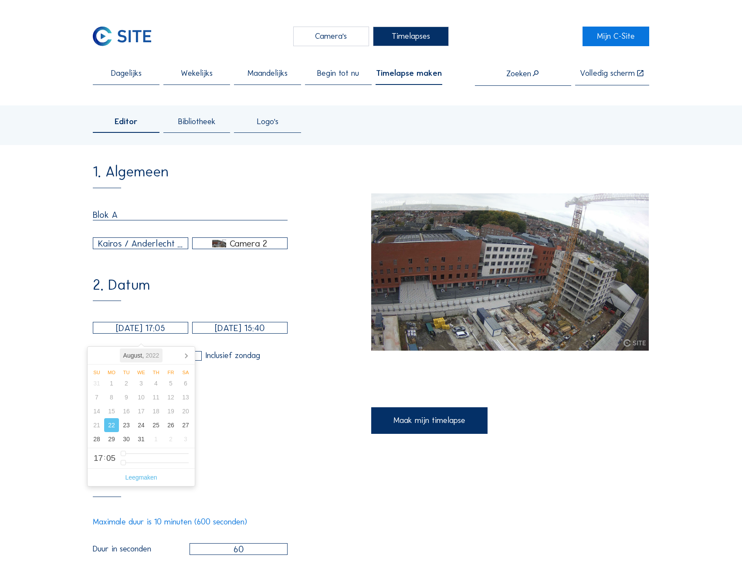
click at [139, 359] on div "August, 2022" at bounding box center [141, 356] width 43 height 14
click at [176, 377] on div "Mar" at bounding box center [176, 375] width 34 height 18
click at [174, 377] on div "Mar" at bounding box center [176, 375] width 34 height 18
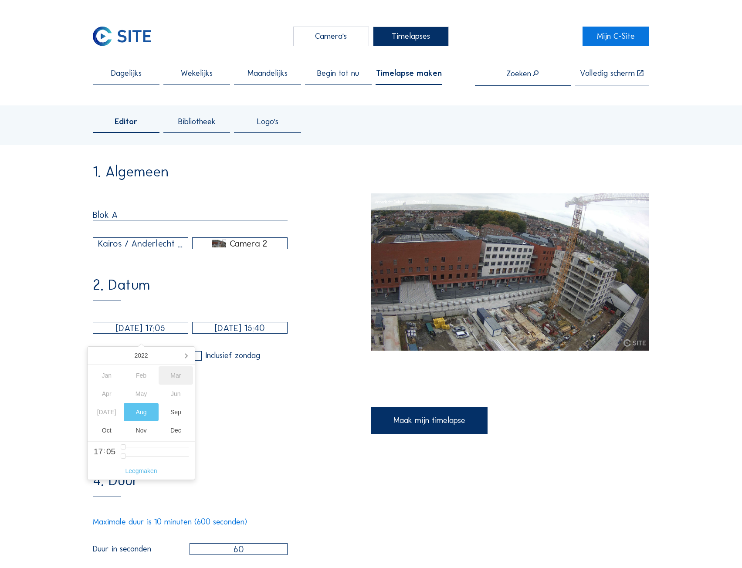
click at [181, 376] on div "Mar" at bounding box center [176, 375] width 34 height 18
click at [188, 360] on icon at bounding box center [186, 356] width 14 height 14
click at [178, 373] on div "Mar" at bounding box center [176, 375] width 34 height 18
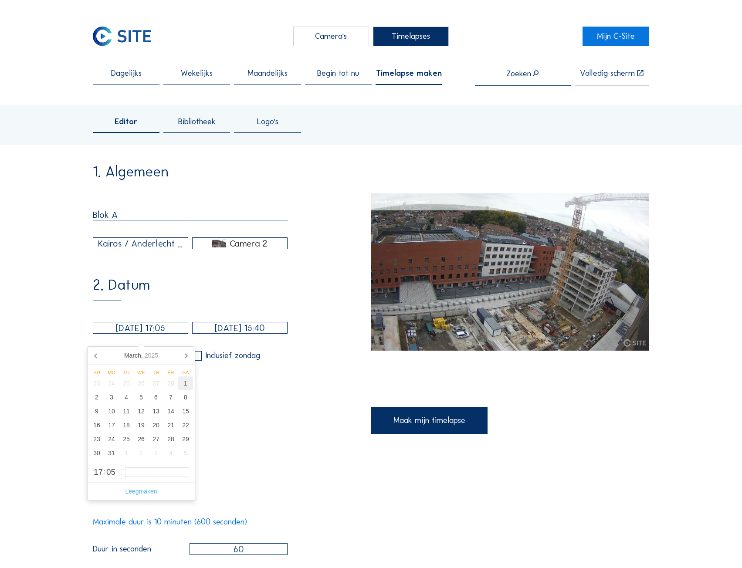
click at [183, 384] on div "1" at bounding box center [185, 383] width 15 height 14
type input "01/03/2025 17:05"
click at [227, 334] on input "08/10/2025 15:40" at bounding box center [239, 328] width 95 height 12
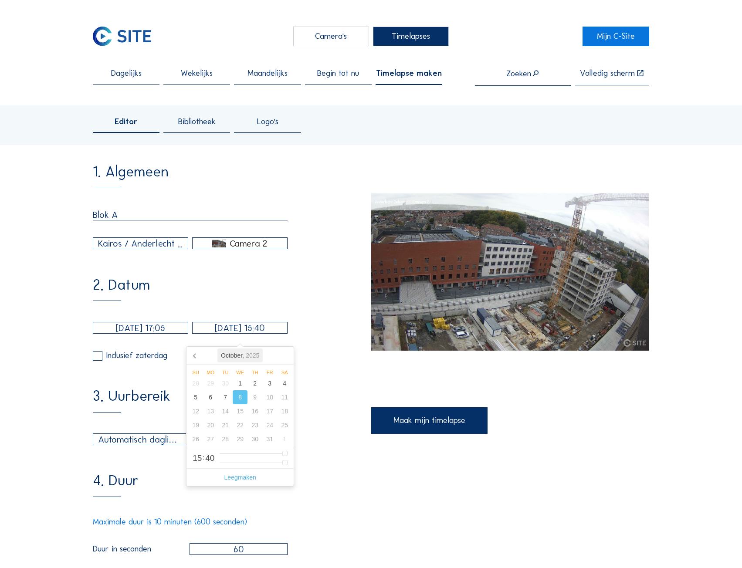
click at [222, 355] on div "October, 2025" at bounding box center [239, 356] width 45 height 14
click at [214, 394] on div "Apr" at bounding box center [205, 394] width 34 height 18
click at [227, 385] on div "1" at bounding box center [225, 383] width 15 height 14
type input "01/04/2025 15:40"
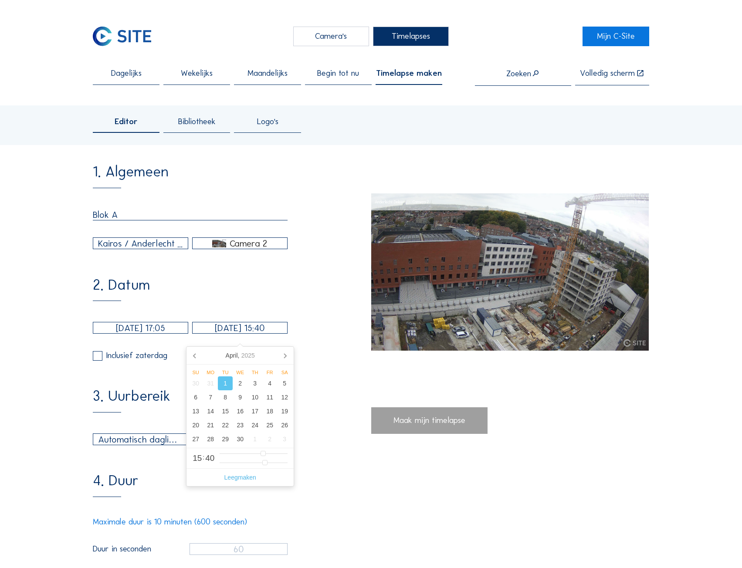
click at [319, 345] on div "2. Datum 01/03/2025 17:05 01/04/2025 15:40 Inclusief zaterdag Inclusief zondag" at bounding box center [232, 319] width 278 height 83
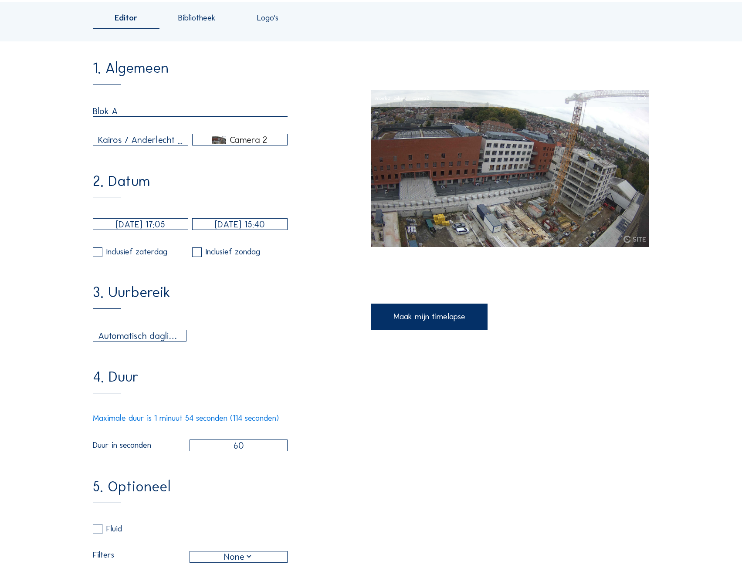
scroll to position [131, 0]
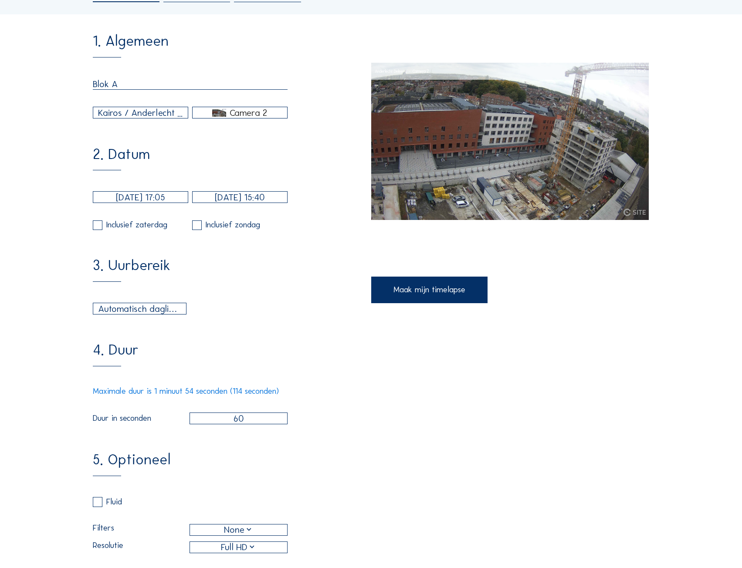
click at [155, 315] on div "Automatisch daglicht" at bounding box center [140, 309] width 84 height 14
click at [145, 325] on div "Automatisch daglicht" at bounding box center [140, 324] width 78 height 8
click at [263, 326] on div "1. Algemeen Blok A Kairos / Anderlecht Deleers Camera 2 2. Datum 01/03/2025 17:…" at bounding box center [232, 346] width 278 height 625
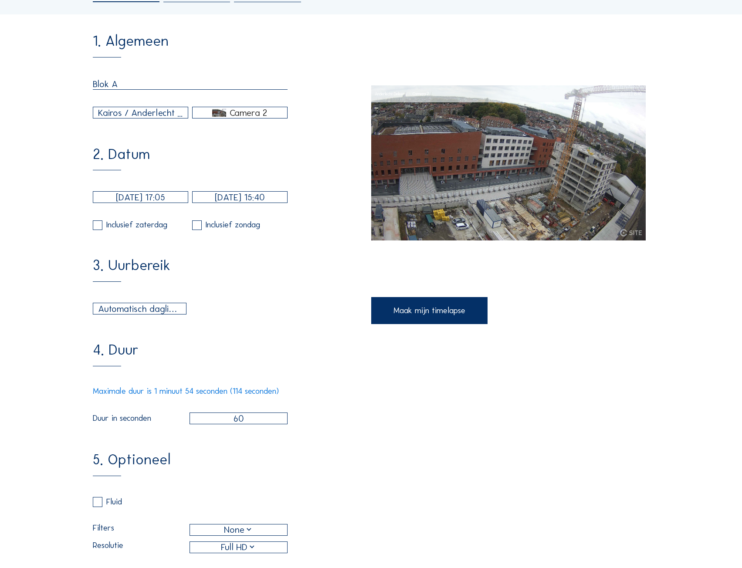
scroll to position [174, 0]
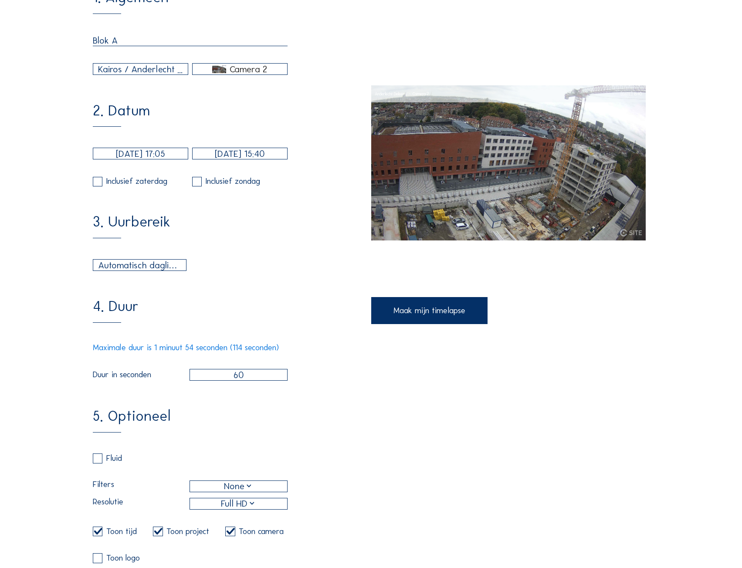
drag, startPoint x: 252, startPoint y: 388, endPoint x: 212, endPoint y: 389, distance: 39.7
click at [212, 381] on input "60" at bounding box center [239, 375] width 98 height 12
type input "110"
click at [374, 421] on div "1. Algemeen Blok A Kairos / Anderlecht Deleers Camera 2 2. Datum 01/03/2025 17:…" at bounding box center [371, 302] width 556 height 625
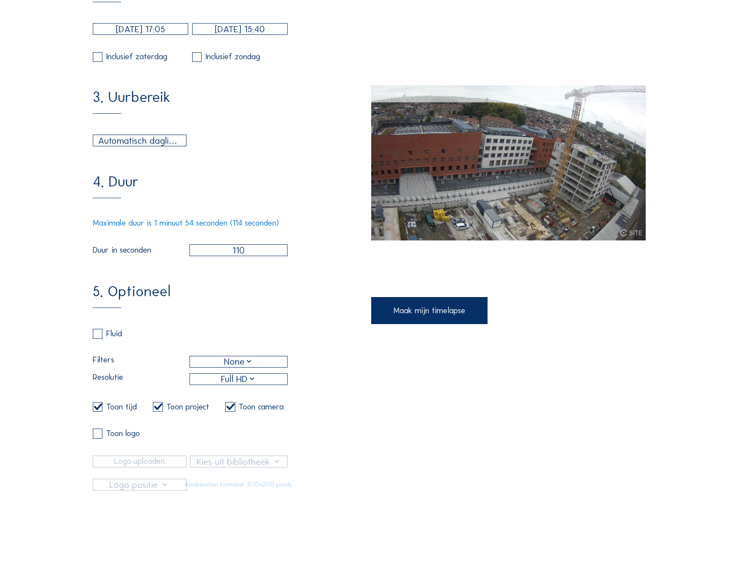
scroll to position [305, 0]
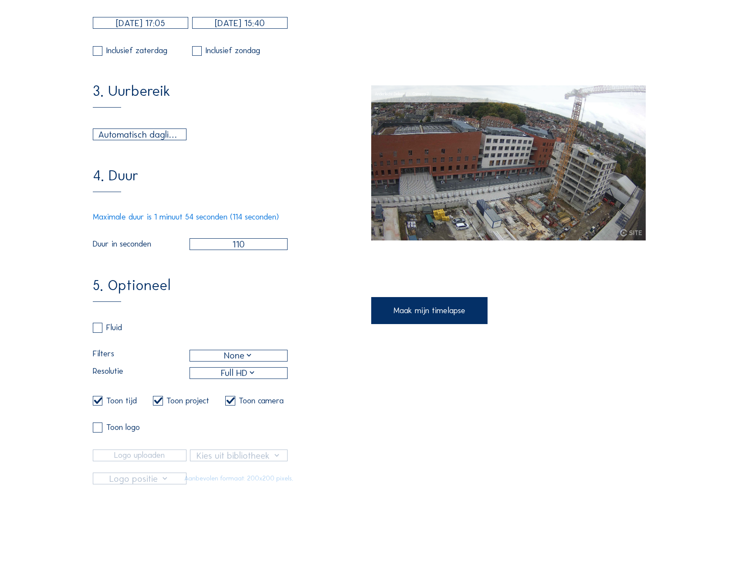
click at [415, 314] on div "Maak mijn timelapse" at bounding box center [429, 310] width 116 height 27
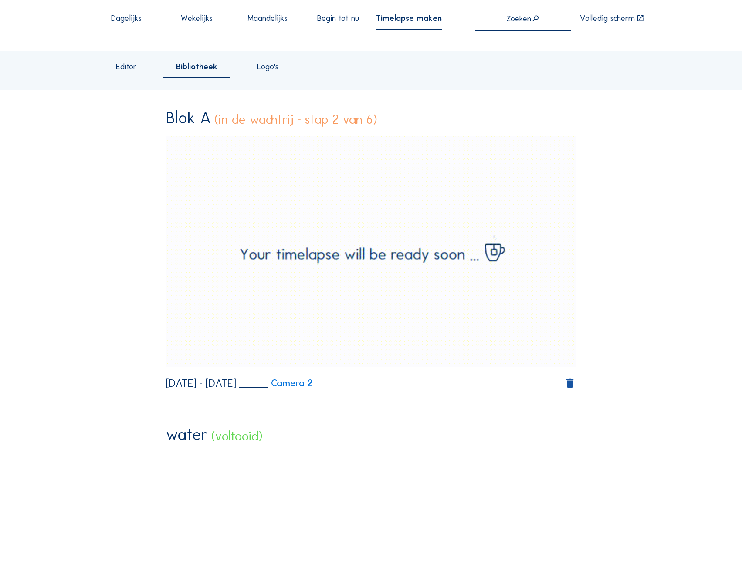
scroll to position [10, 0]
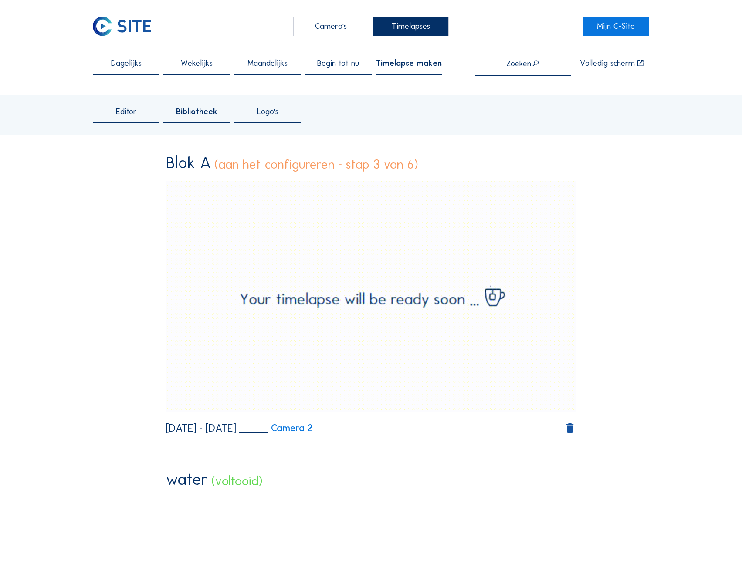
drag, startPoint x: 278, startPoint y: 67, endPoint x: 327, endPoint y: 37, distance: 56.9
drag, startPoint x: 332, startPoint y: 22, endPoint x: 315, endPoint y: 26, distance: 17.0
drag, startPoint x: 315, startPoint y: 26, endPoint x: 229, endPoint y: 28, distance: 86.3
click at [229, 28] on div "Camera's Timelapses" at bounding box center [370, 27] width 423 height 20
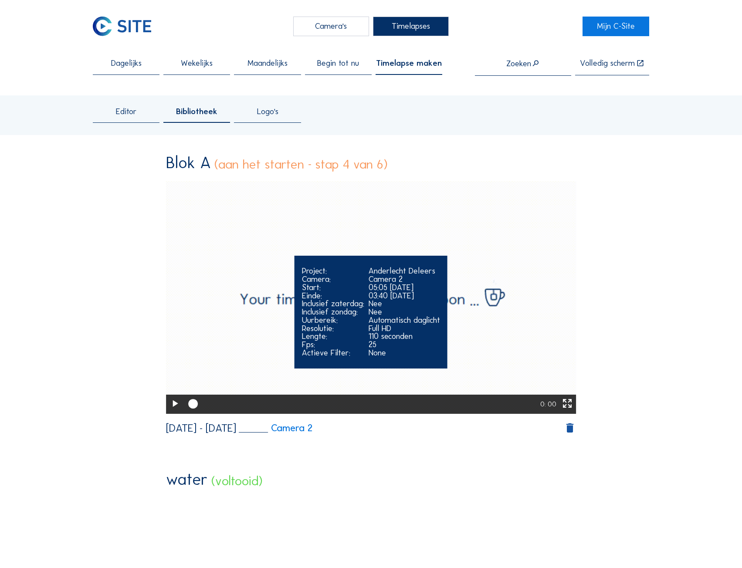
click at [173, 406] on icon at bounding box center [174, 404] width 11 height 14
click at [172, 409] on icon at bounding box center [174, 404] width 11 height 14
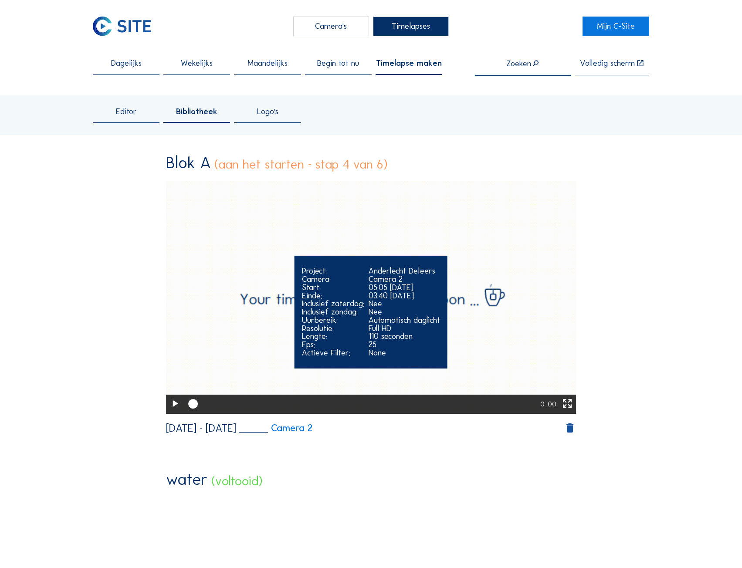
click at [169, 406] on icon at bounding box center [174, 404] width 11 height 14
click at [172, 407] on icon at bounding box center [174, 404] width 11 height 14
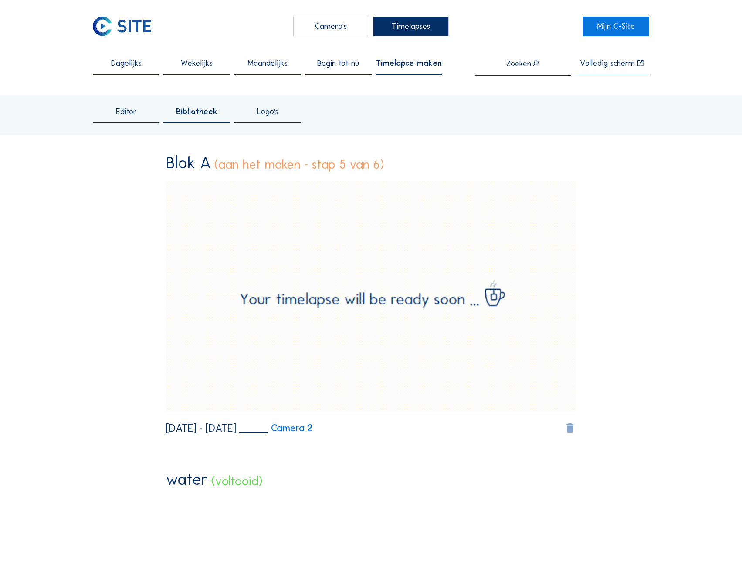
click at [570, 430] on icon at bounding box center [570, 428] width 12 height 12
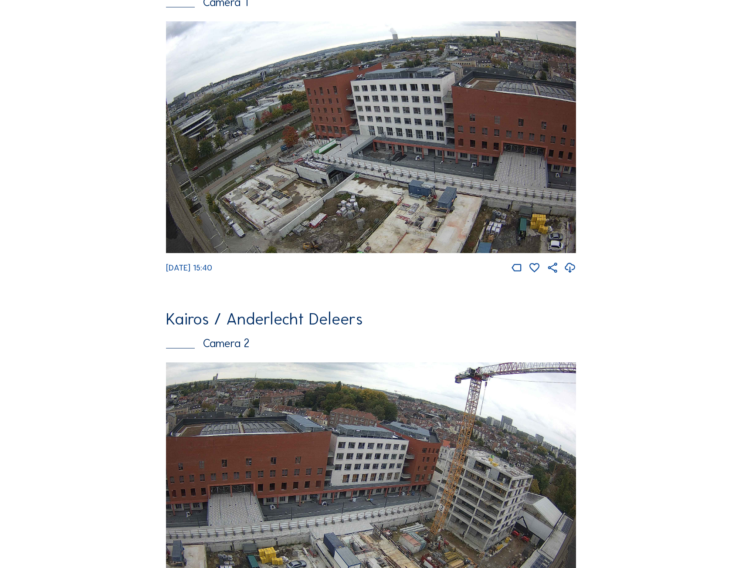
scroll to position [218, 0]
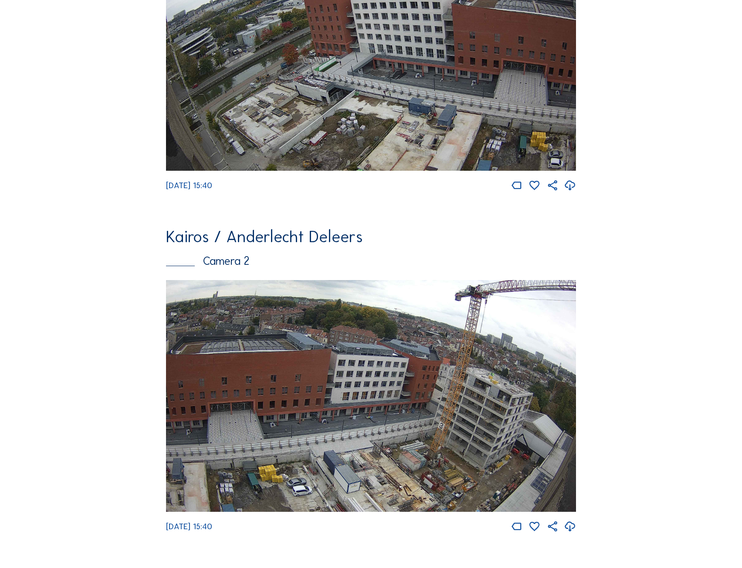
click at [419, 380] on img at bounding box center [371, 396] width 410 height 232
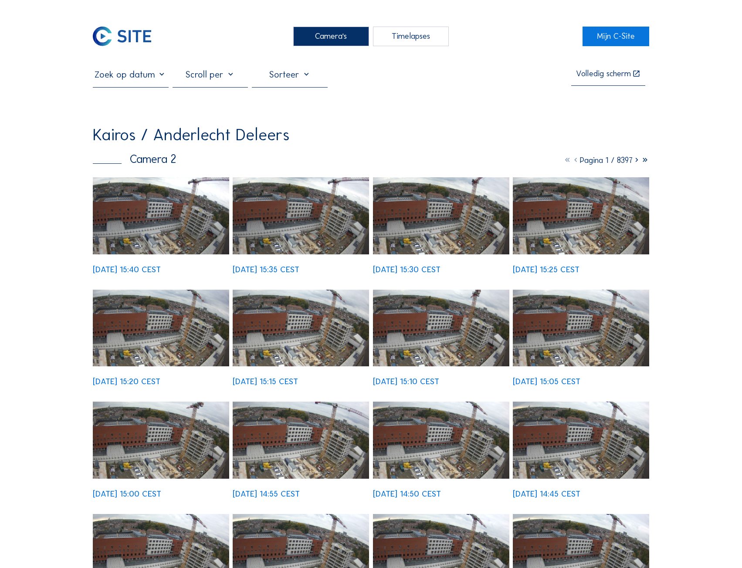
click at [147, 78] on input "text" at bounding box center [131, 74] width 76 height 11
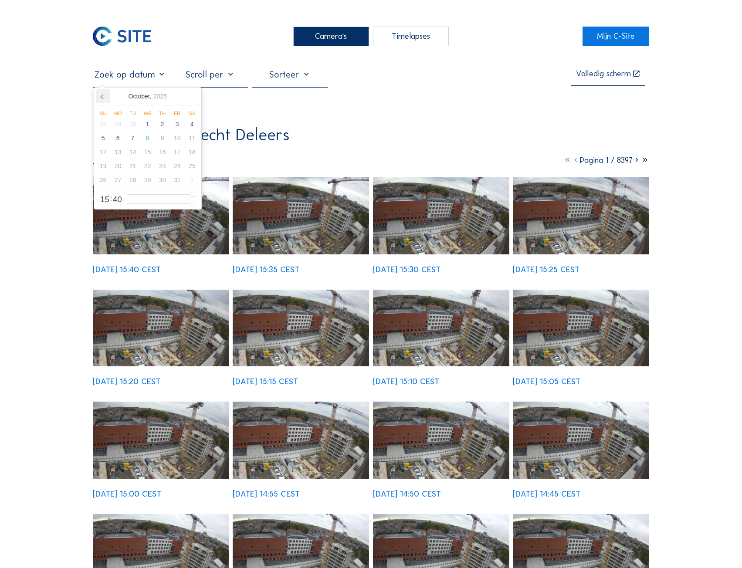
click at [106, 98] on icon at bounding box center [103, 96] width 14 height 14
click at [103, 98] on icon at bounding box center [103, 96] width 14 height 14
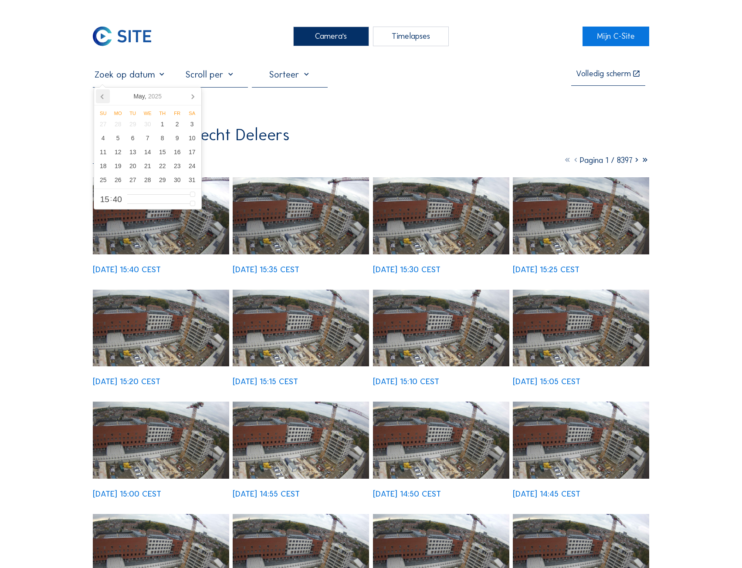
click at [103, 98] on icon at bounding box center [103, 96] width 14 height 14
click at [188, 154] on div "15" at bounding box center [192, 152] width 15 height 14
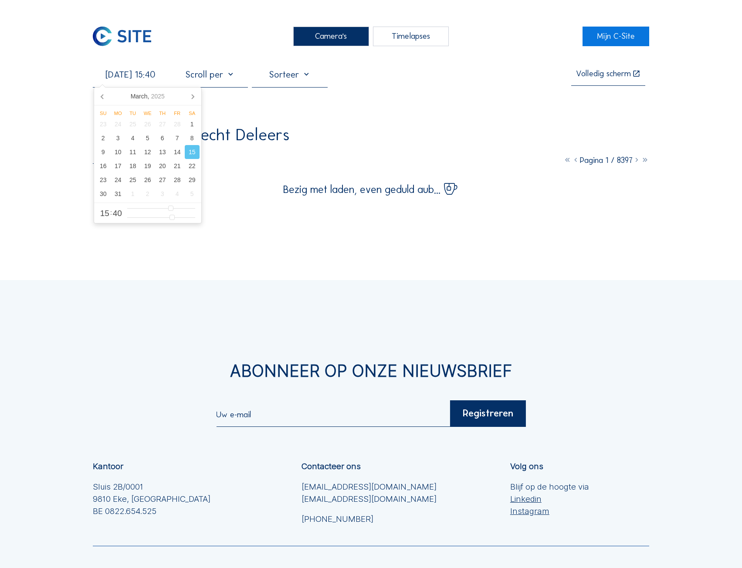
click at [71, 146] on div "Camera's Timelapses Mijn C-Site [DATE] 15:40 Volledig [PERSON_NAME] Kairos / An…" at bounding box center [371, 352] width 742 height 705
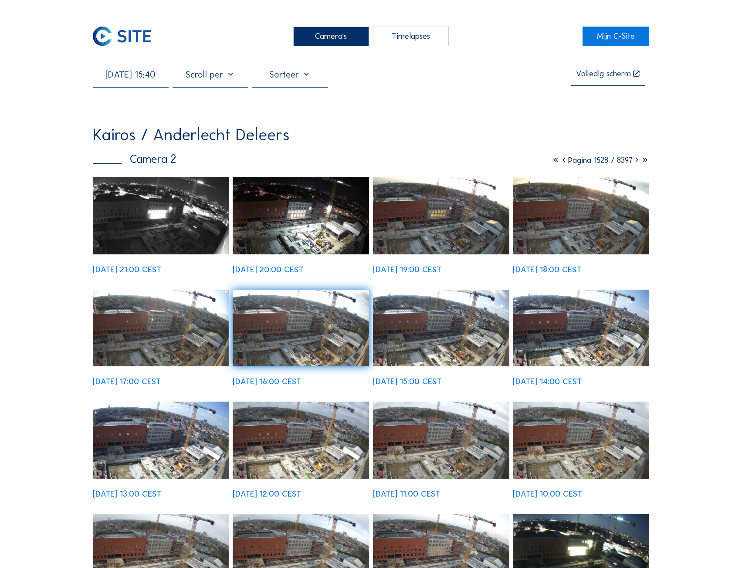
click at [328, 458] on img at bounding box center [301, 440] width 136 height 77
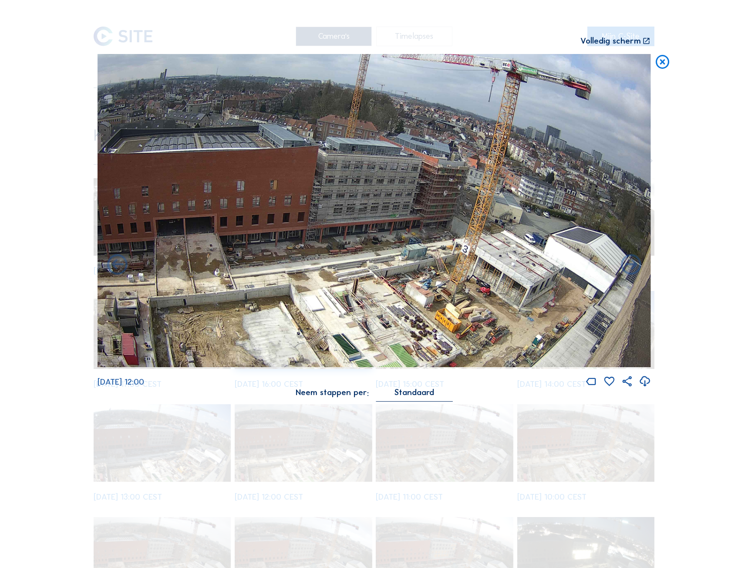
click at [668, 65] on icon at bounding box center [663, 62] width 17 height 17
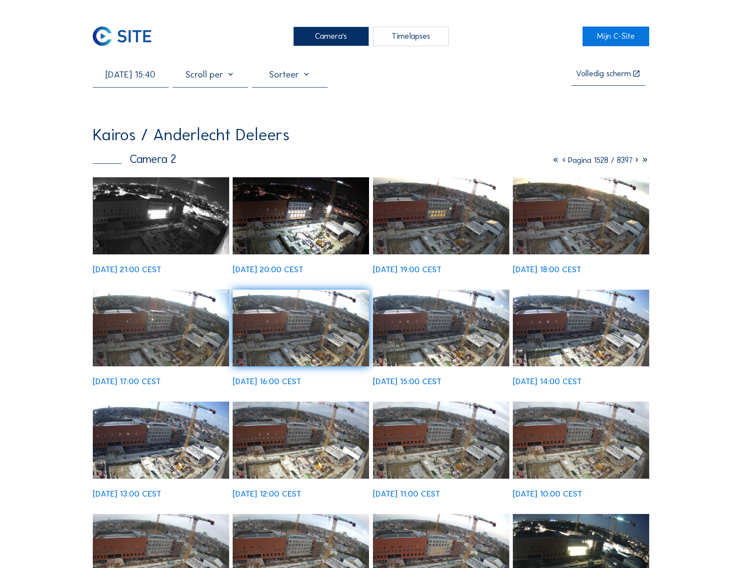
click at [123, 78] on input "[DATE] 15:40" at bounding box center [131, 74] width 76 height 11
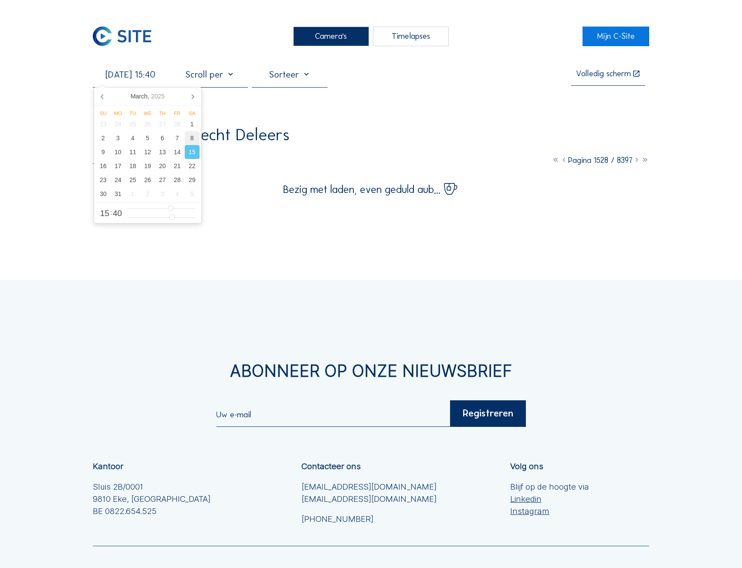
click at [189, 137] on div "8" at bounding box center [192, 138] width 15 height 14
click at [685, 218] on div "Camera's Timelapses Mijn C-Site [DATE] 15:40 Volledig [PERSON_NAME] Kairos / An…" at bounding box center [371, 352] width 742 height 705
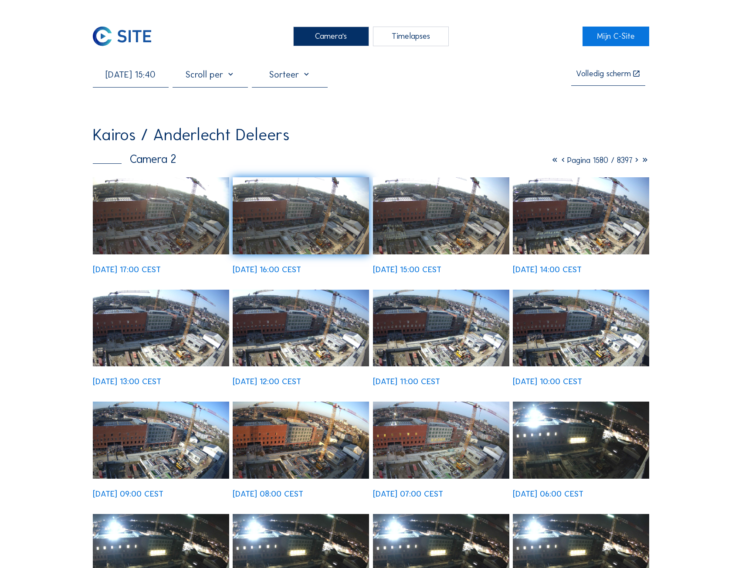
click at [450, 328] on img at bounding box center [441, 328] width 136 height 77
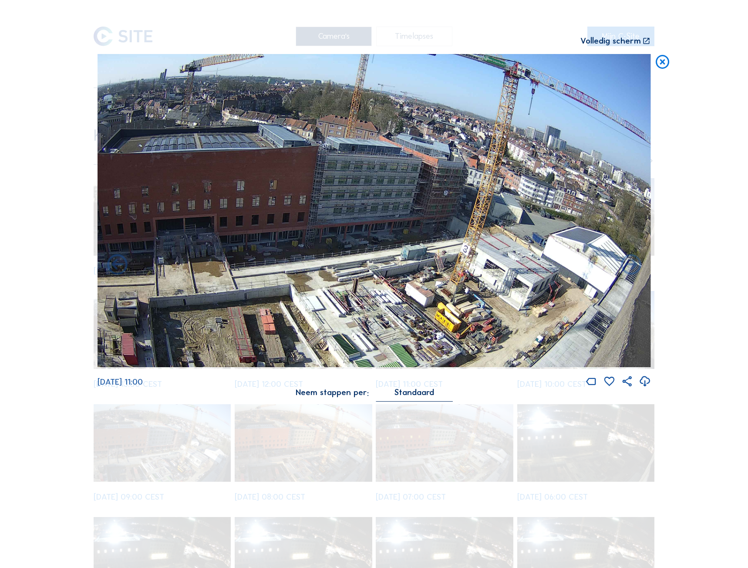
click at [633, 42] on div "Volledig scherm" at bounding box center [611, 41] width 61 height 9
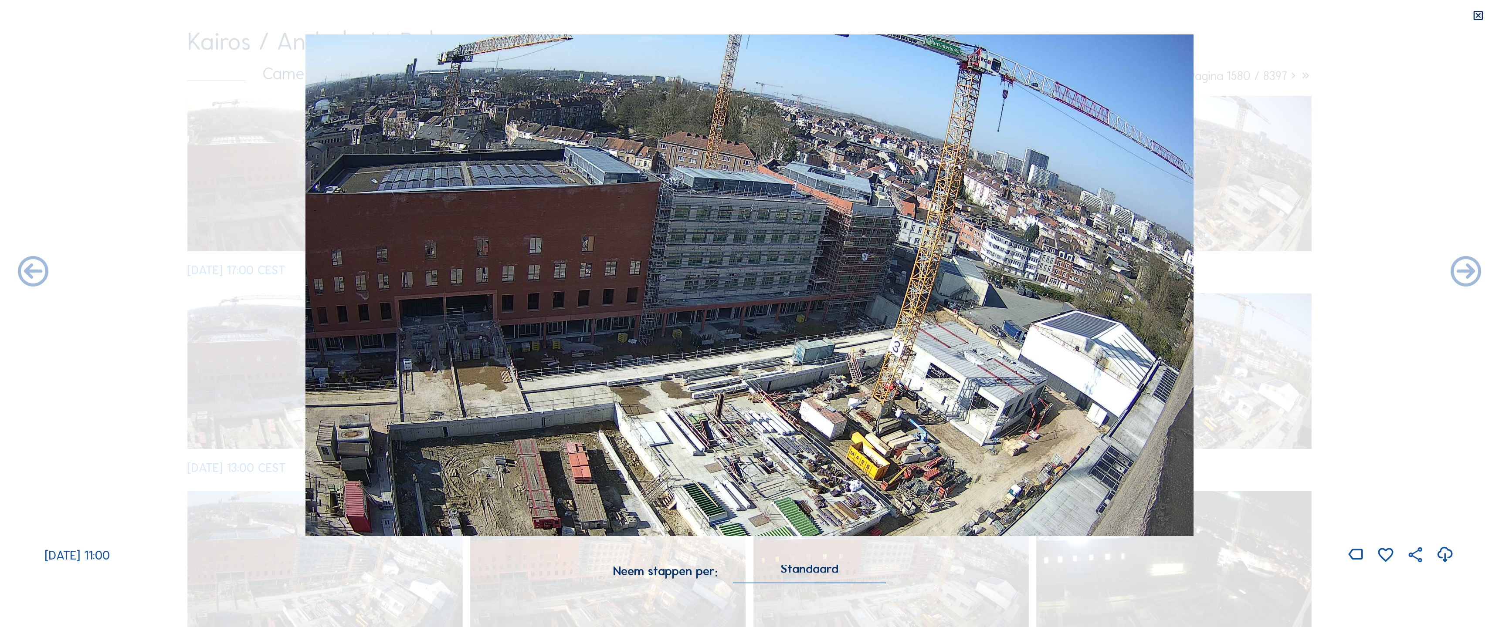
click at [741, 17] on icon at bounding box center [1478, 16] width 12 height 12
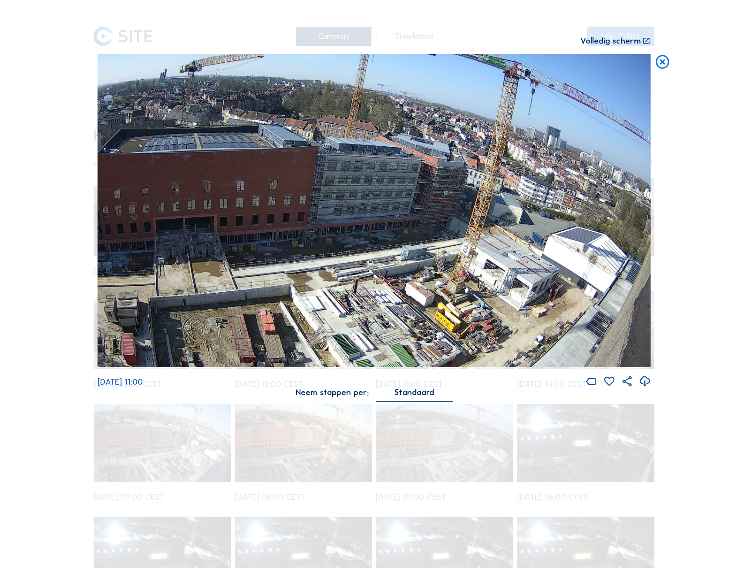
click at [662, 67] on icon at bounding box center [663, 62] width 17 height 17
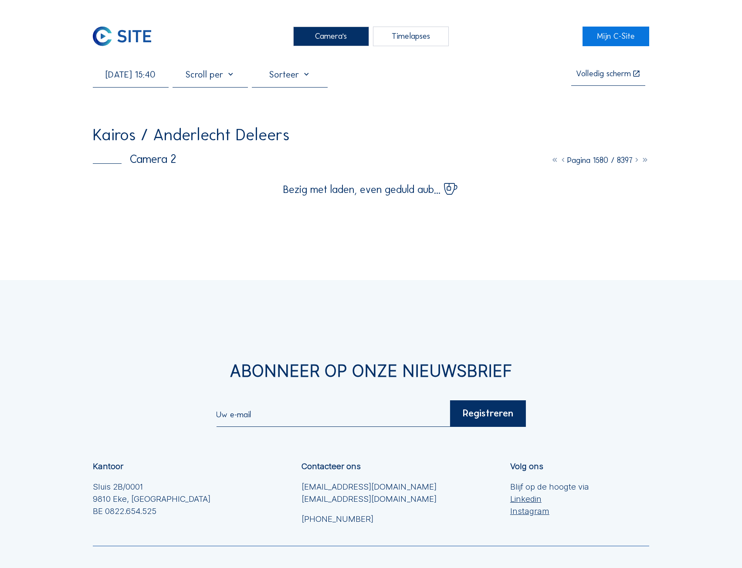
click at [128, 78] on input "[DATE] 15:40" at bounding box center [131, 74] width 76 height 11
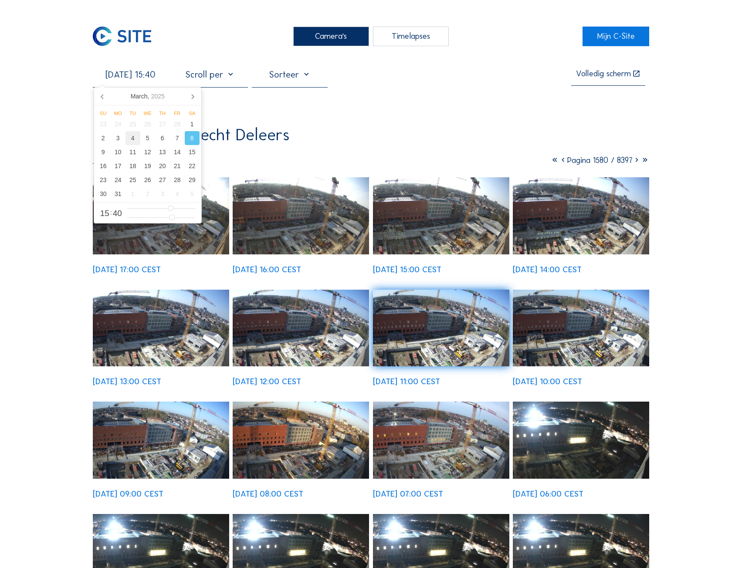
click at [135, 139] on div "4" at bounding box center [132, 138] width 15 height 14
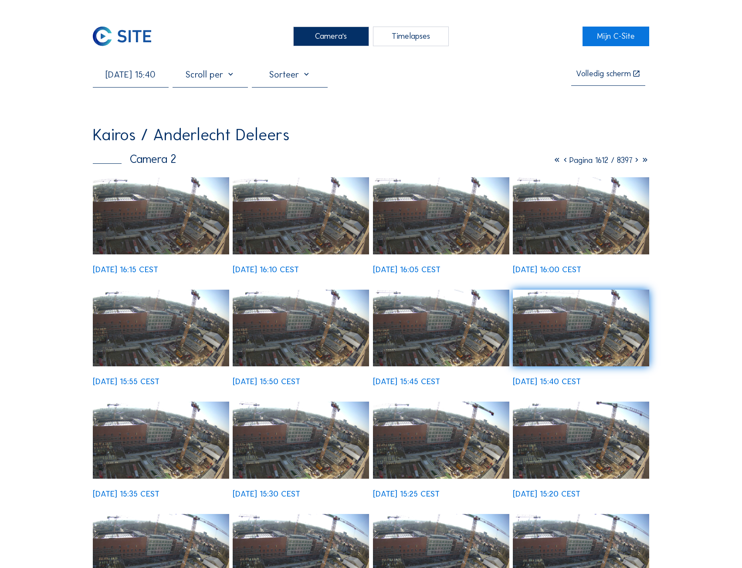
click at [310, 352] on img at bounding box center [301, 328] width 136 height 77
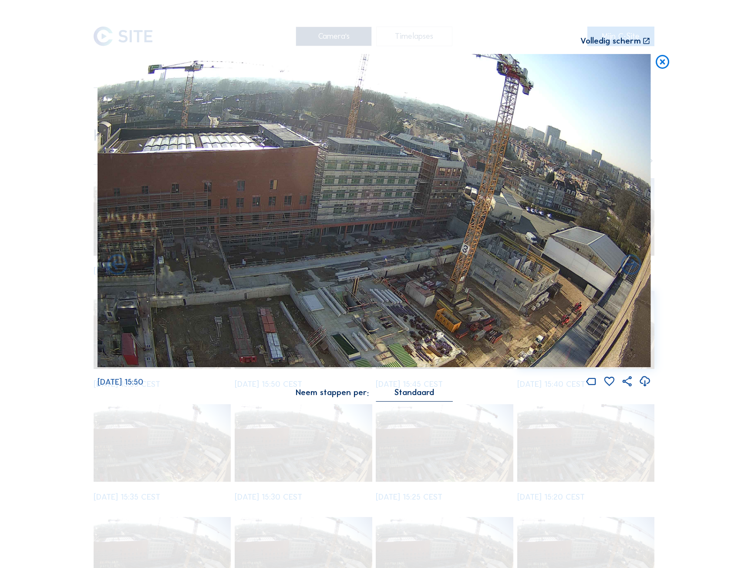
click at [630, 42] on div "Volledig scherm" at bounding box center [611, 41] width 61 height 9
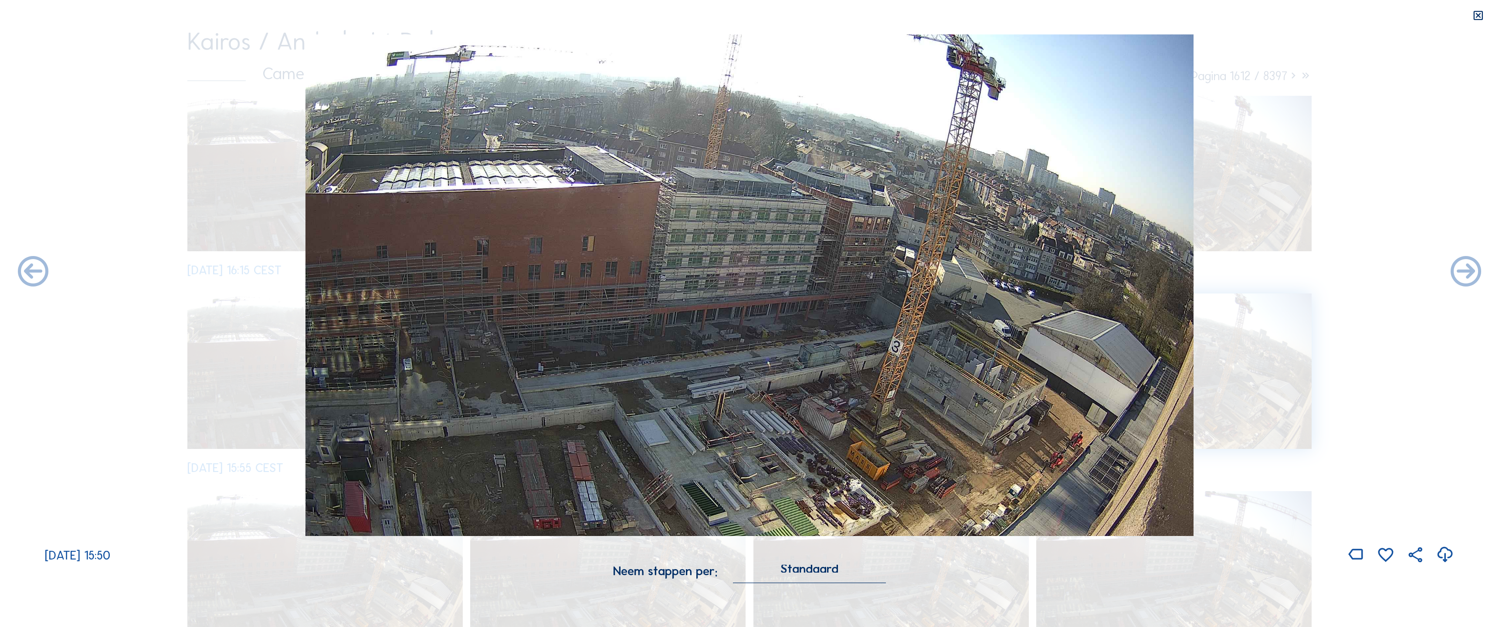
click at [741, 16] on icon at bounding box center [1478, 16] width 12 height 12
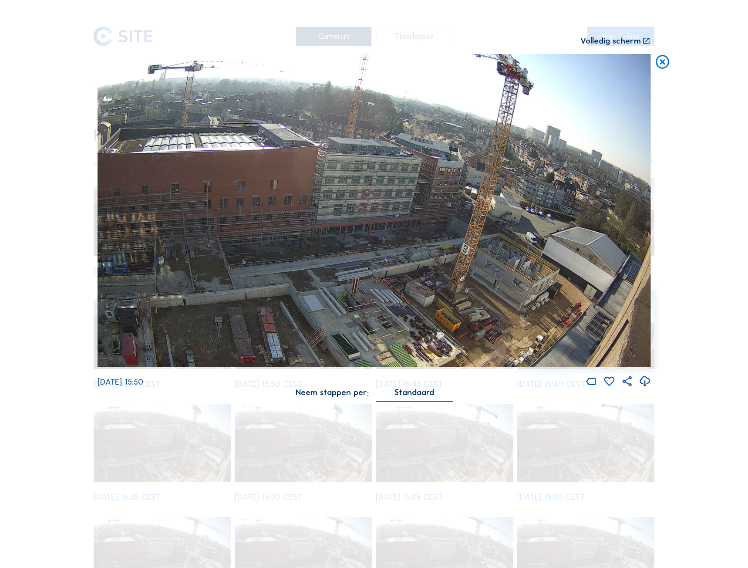
click at [668, 62] on icon at bounding box center [663, 62] width 17 height 17
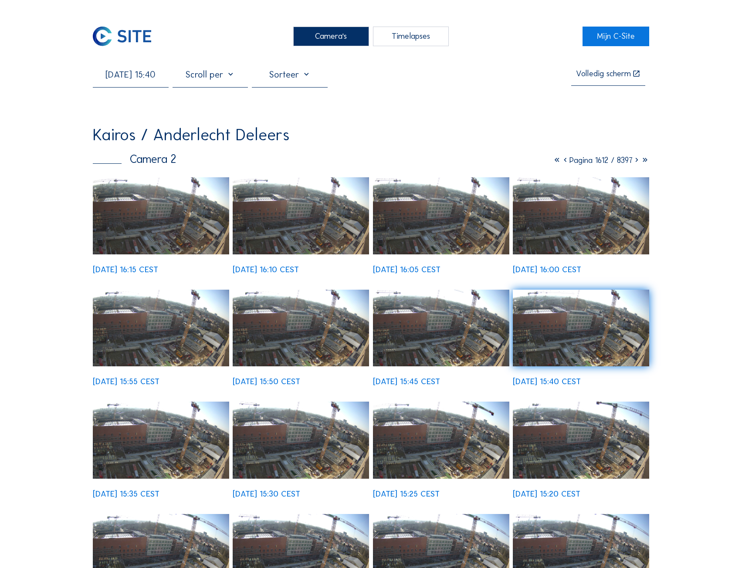
click at [131, 78] on input "[DATE] 15:40" at bounding box center [131, 74] width 76 height 11
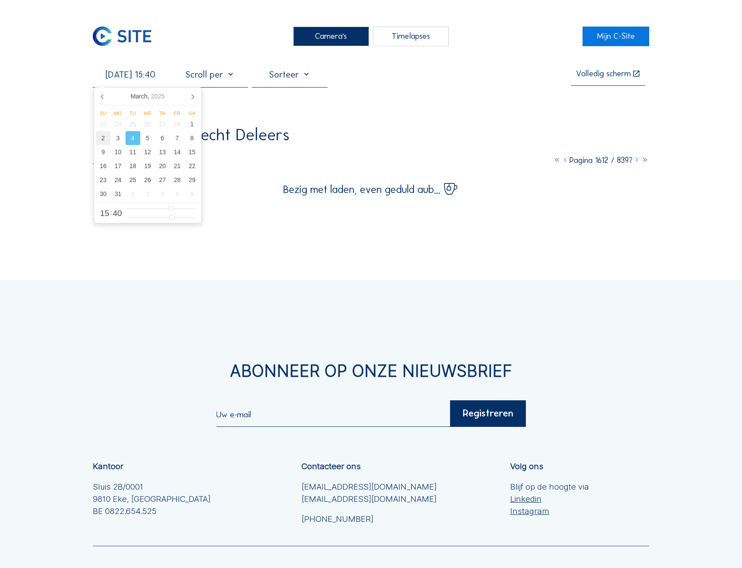
click at [101, 140] on div "2" at bounding box center [103, 138] width 15 height 14
type input "[DATE] 15:40"
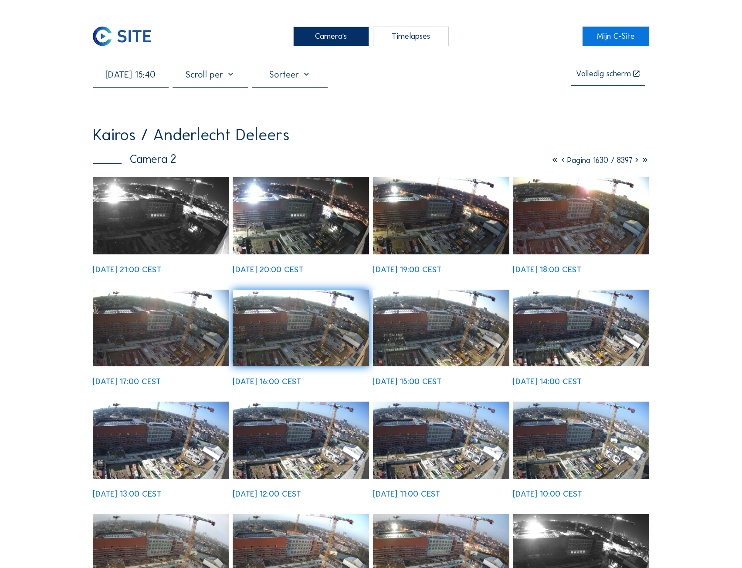
click at [310, 450] on img at bounding box center [301, 440] width 136 height 77
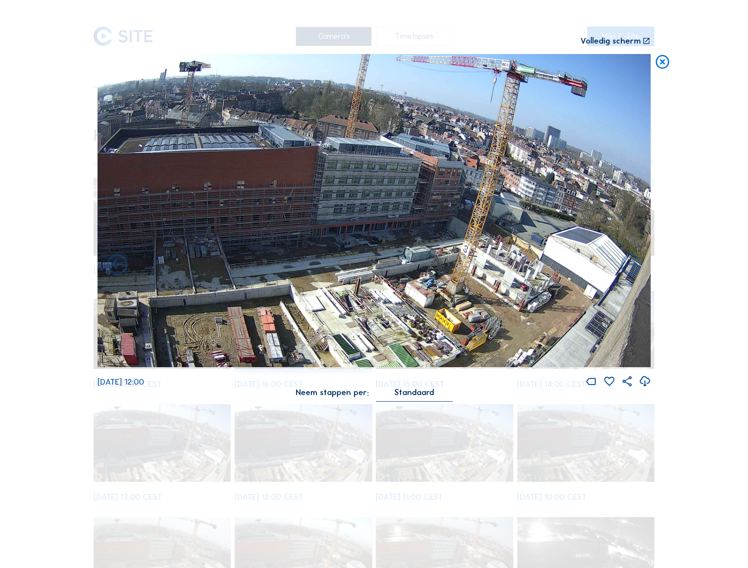
click at [623, 41] on div "Volledig scherm" at bounding box center [611, 41] width 61 height 9
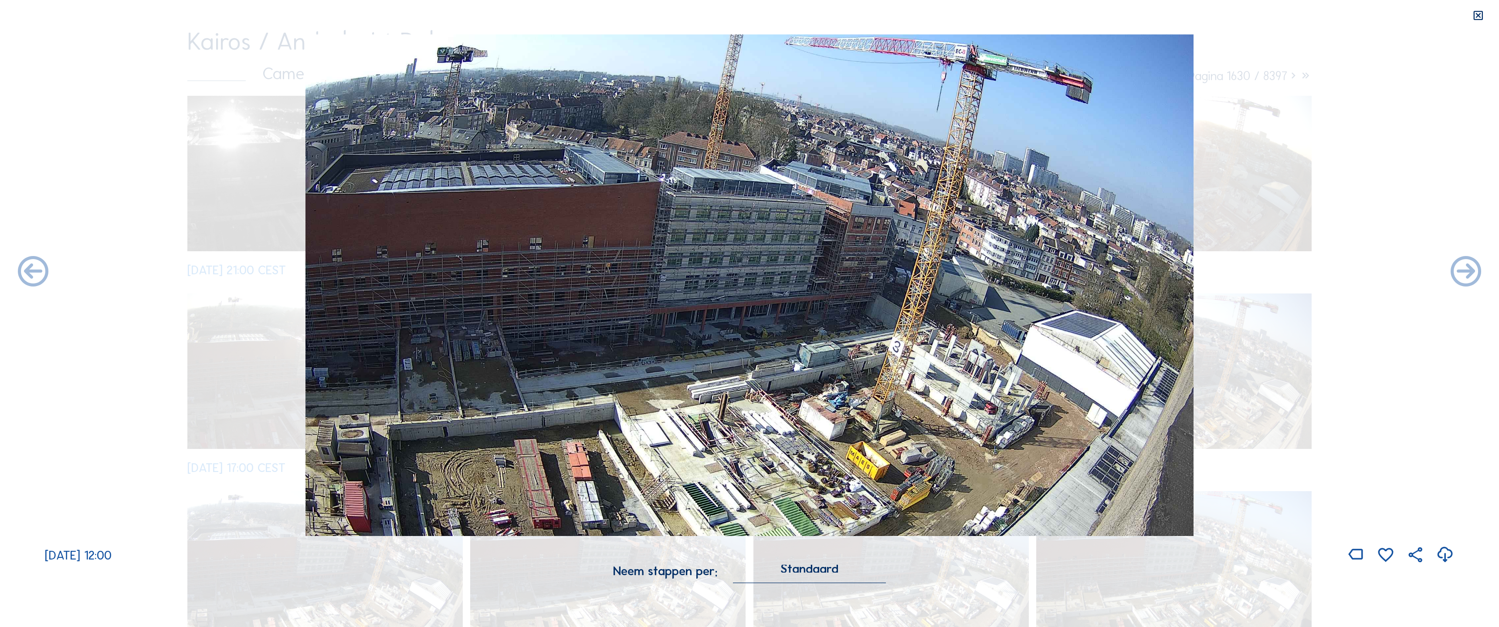
click at [741, 20] on icon at bounding box center [1478, 16] width 12 height 12
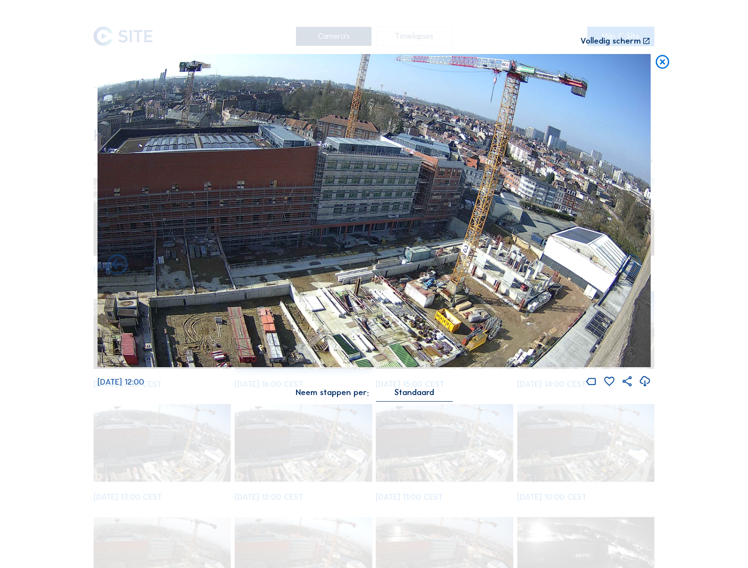
click at [612, 38] on div "Volledig scherm" at bounding box center [611, 41] width 61 height 9
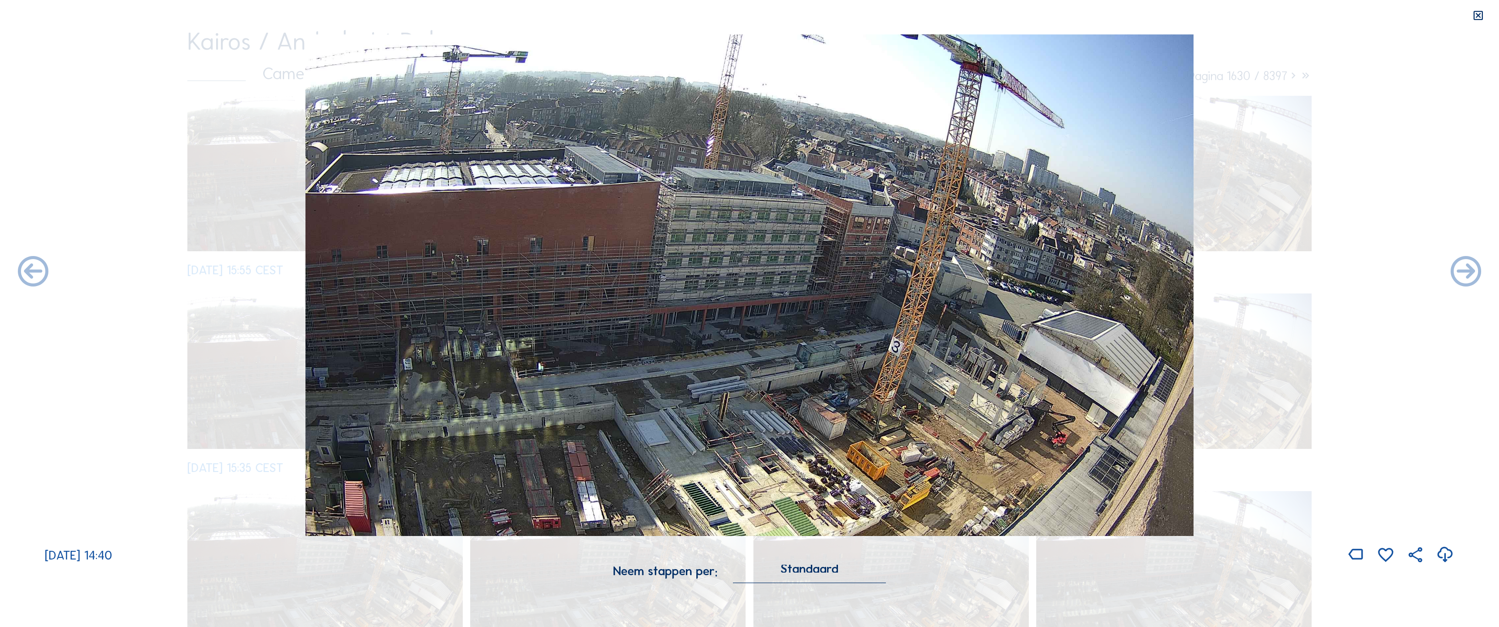
click at [741, 553] on div "Standaard" at bounding box center [809, 569] width 58 height 8
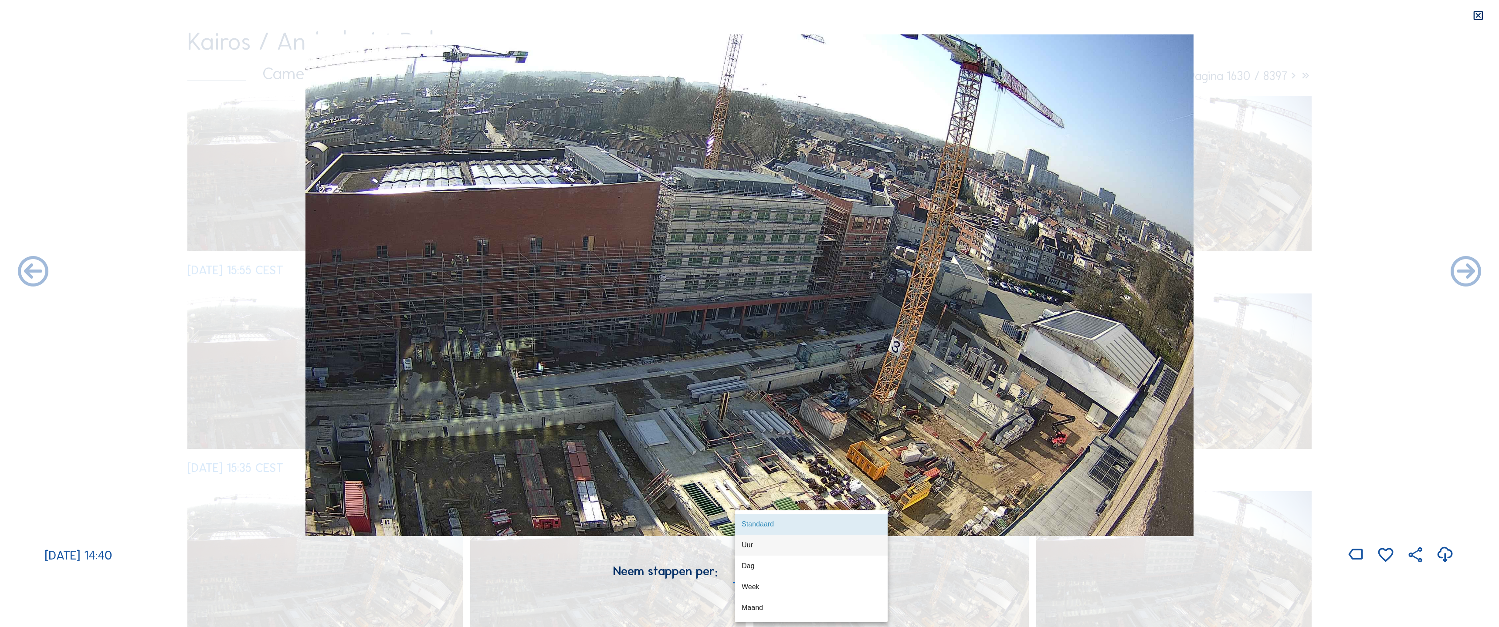
click at [741, 548] on div "Uur" at bounding box center [810, 545] width 139 height 8
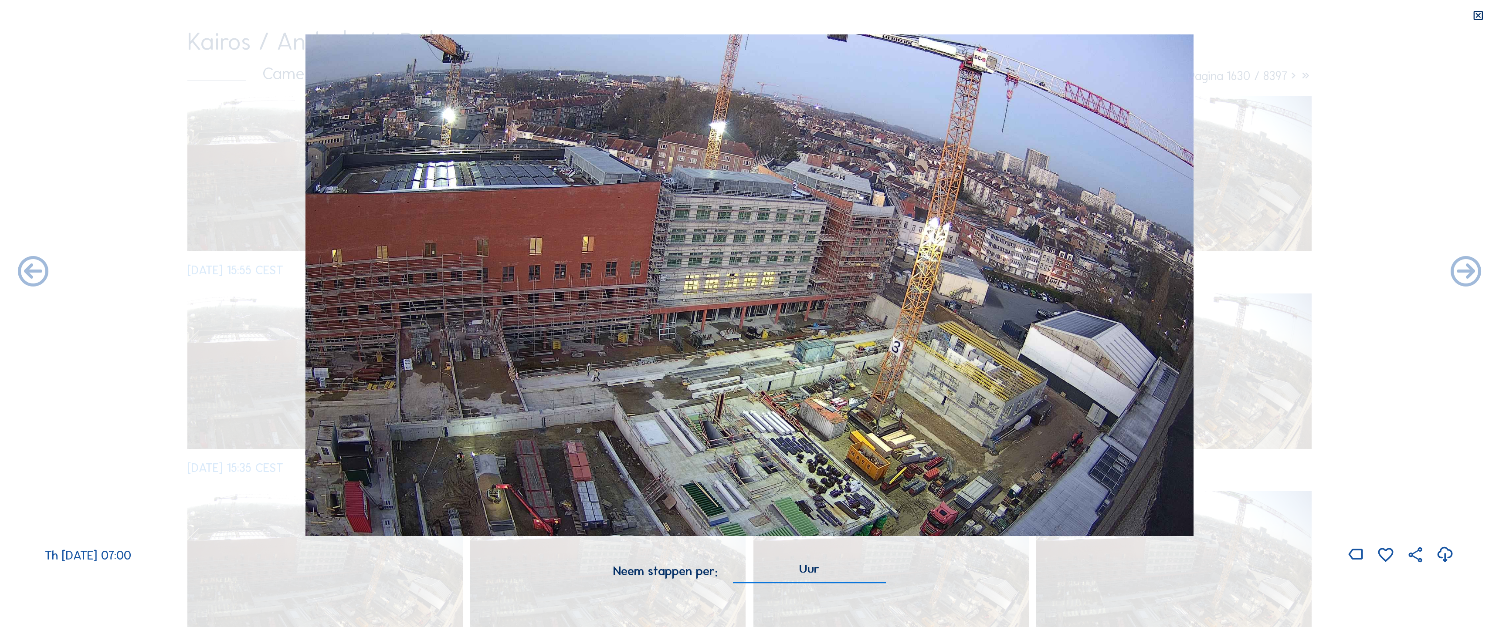
click at [741, 553] on div "Uur" at bounding box center [809, 569] width 20 height 8
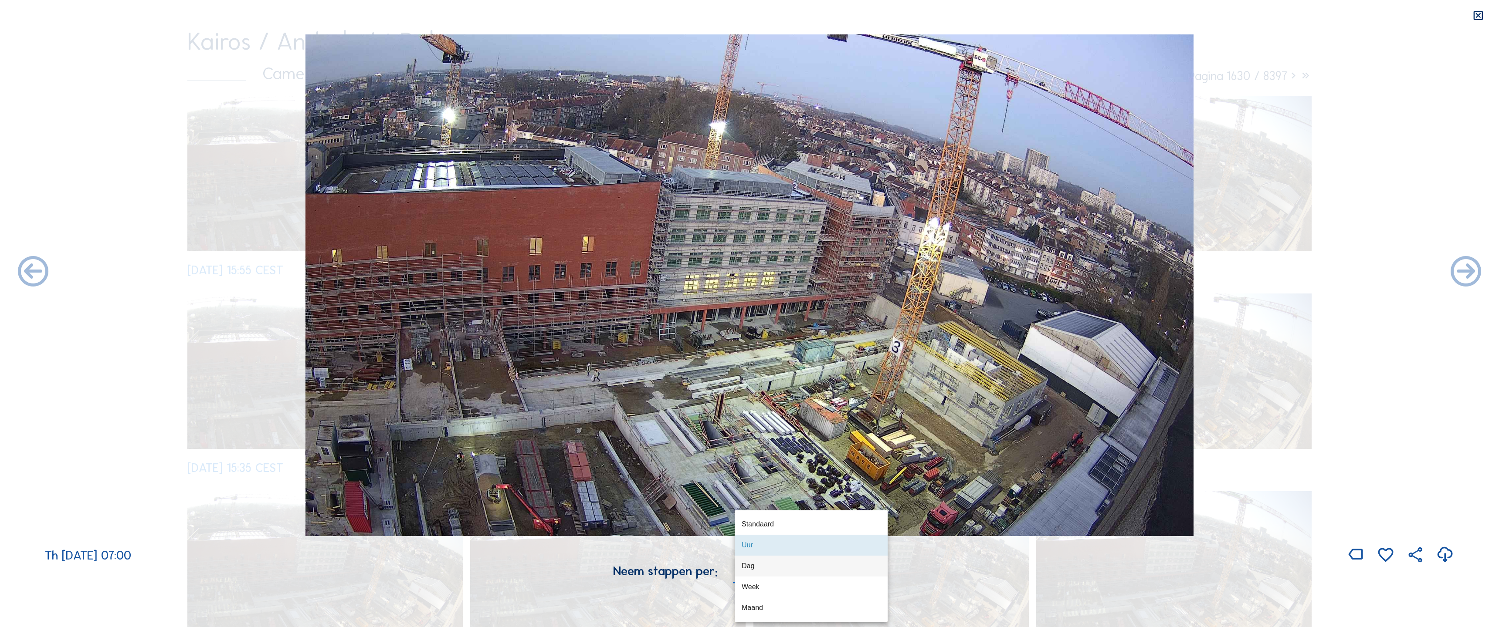
click at [741, 553] on div "Dag" at bounding box center [810, 566] width 139 height 8
